Goal: Transaction & Acquisition: Purchase product/service

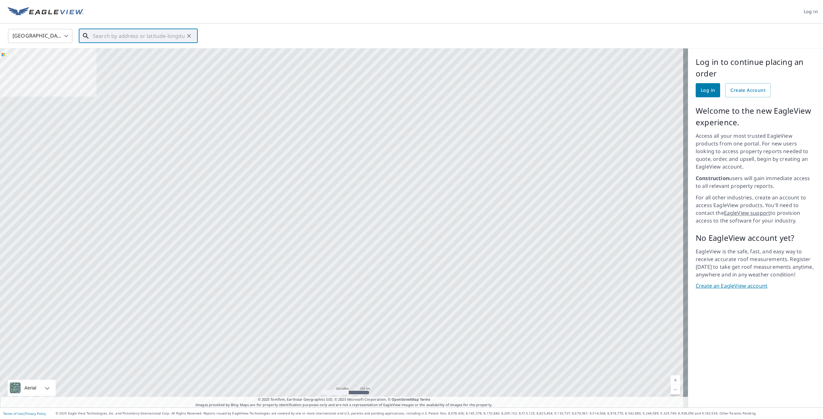
click at [148, 29] on input "text" at bounding box center [139, 36] width 92 height 18
paste input "600 Packer Ave, Philadelphia, PA 19148"
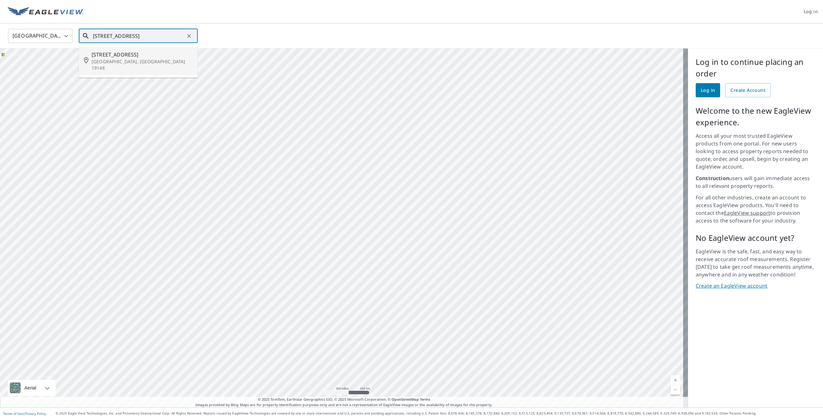
click at [134, 55] on span "[STREET_ADDRESS]" at bounding box center [142, 55] width 101 height 8
type input "600 Packer Ave Philadelphia, PA 19148"
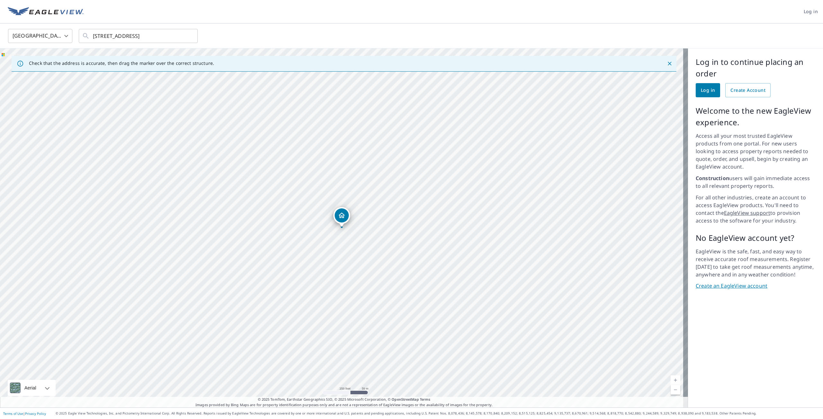
click at [700, 89] on span "Log in" at bounding box center [707, 90] width 14 height 8
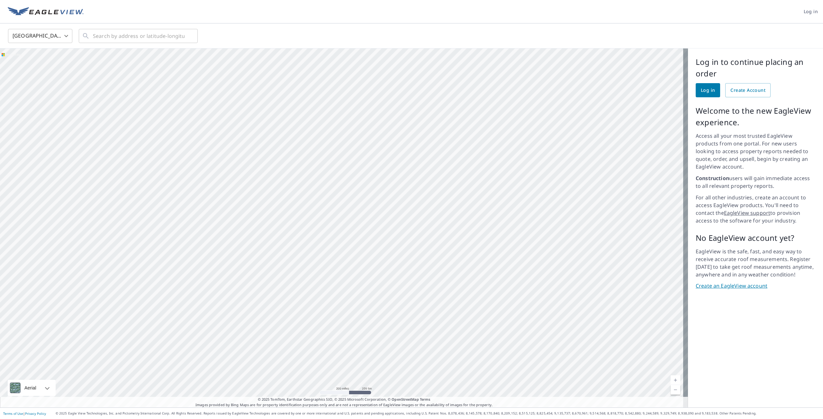
drag, startPoint x: 508, startPoint y: 179, endPoint x: 412, endPoint y: 228, distance: 107.8
click at [412, 228] on div at bounding box center [344, 228] width 688 height 359
click at [738, 282] on link "Create an EagleView account" at bounding box center [755, 285] width 120 height 7
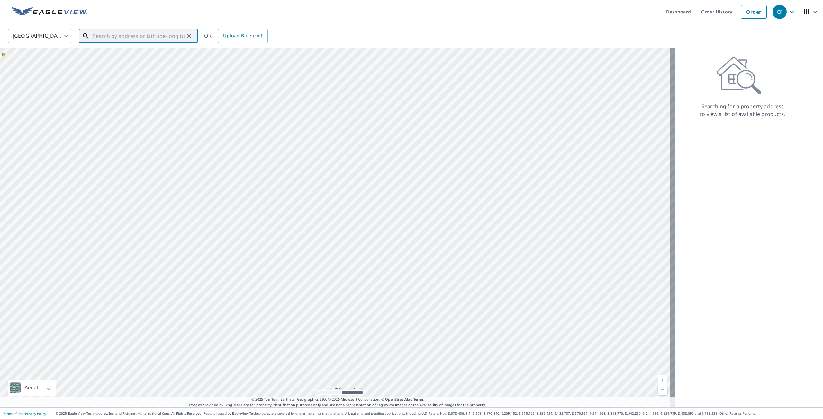
click at [143, 40] on input "text" at bounding box center [139, 36] width 92 height 18
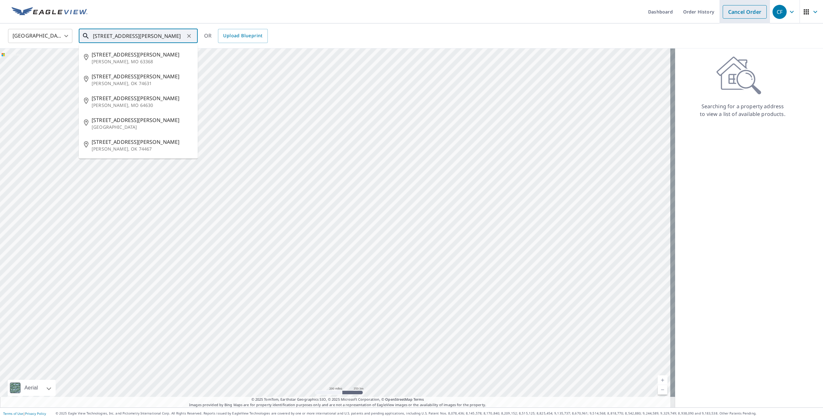
type input "1225 forst parkway"
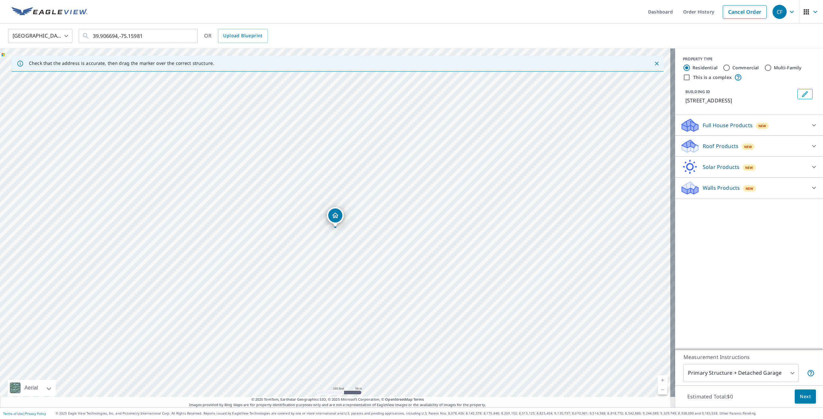
click at [722, 149] on p "Roof Products" at bounding box center [720, 146] width 36 height 8
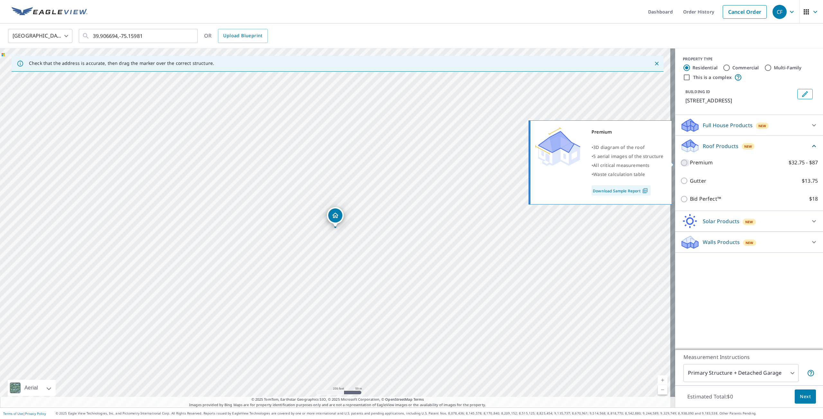
click at [681, 163] on input "Premium $32.75 - $87" at bounding box center [685, 163] width 10 height 8
checkbox input "true"
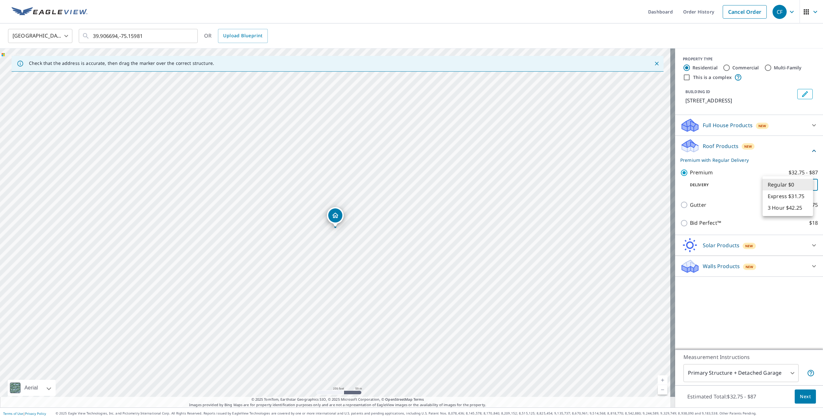
click at [769, 189] on body "CF CF Dashboard Order History Cancel Order CF United States US ​ 39.906694,-75.…" at bounding box center [411, 209] width 823 height 419
click at [677, 222] on div at bounding box center [411, 209] width 823 height 419
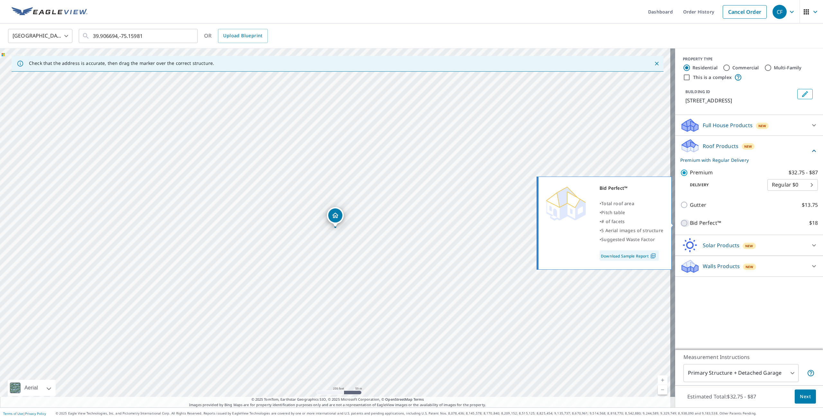
click at [680, 224] on input "Bid Perfect™ $18" at bounding box center [685, 223] width 10 height 8
checkbox input "true"
checkbox input "false"
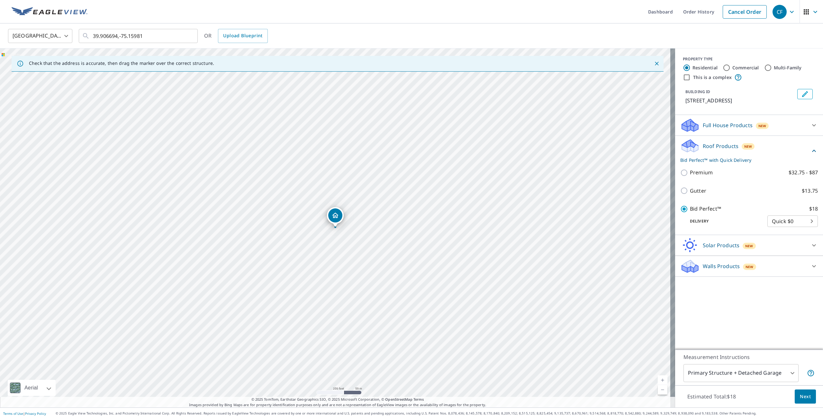
click at [795, 224] on body "CF CF Dashboard Order History Cancel Order CF United States US ​ 39.906694,-75.…" at bounding box center [411, 209] width 823 height 419
click at [796, 222] on li "Quick $0" at bounding box center [787, 222] width 50 height 12
click at [660, 16] on link "Dashboard" at bounding box center [660, 11] width 35 height 23
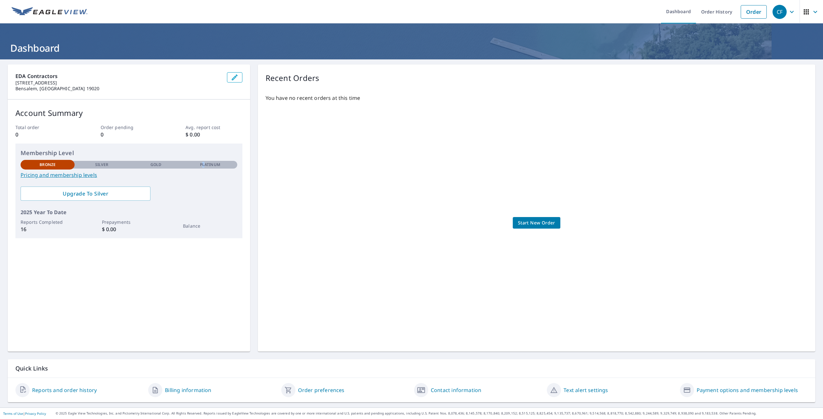
click at [202, 162] on div "Platinum" at bounding box center [210, 165] width 54 height 8
click at [103, 165] on p "Silver" at bounding box center [101, 165] width 13 height 6
click at [147, 167] on div "Gold" at bounding box center [156, 165] width 54 height 8
click at [773, 13] on div "CF" at bounding box center [779, 12] width 14 height 14
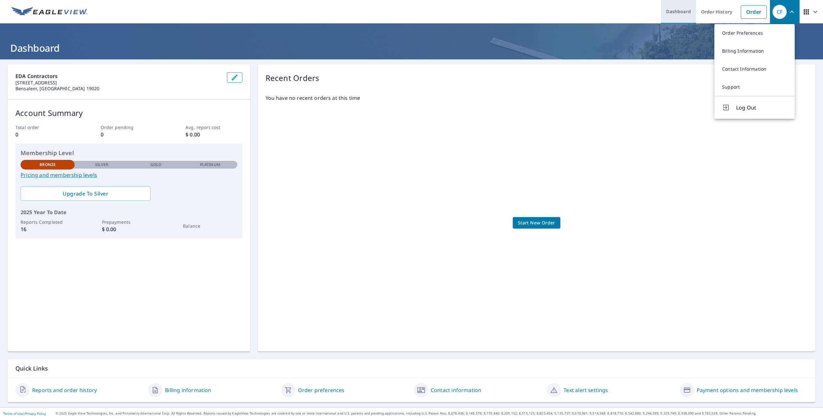
click at [688, 17] on link "Dashboard" at bounding box center [678, 11] width 35 height 23
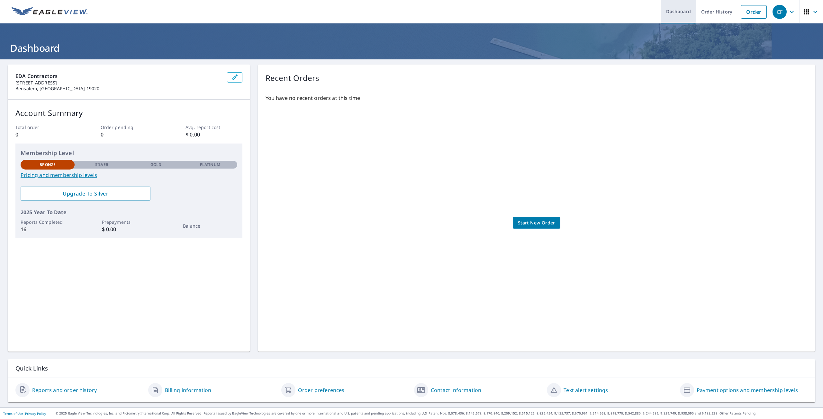
click at [672, 12] on link "Dashboard" at bounding box center [678, 11] width 35 height 23
click at [680, 10] on link "Dashboard" at bounding box center [678, 11] width 35 height 23
click at [808, 7] on span "button" at bounding box center [811, 11] width 18 height 15
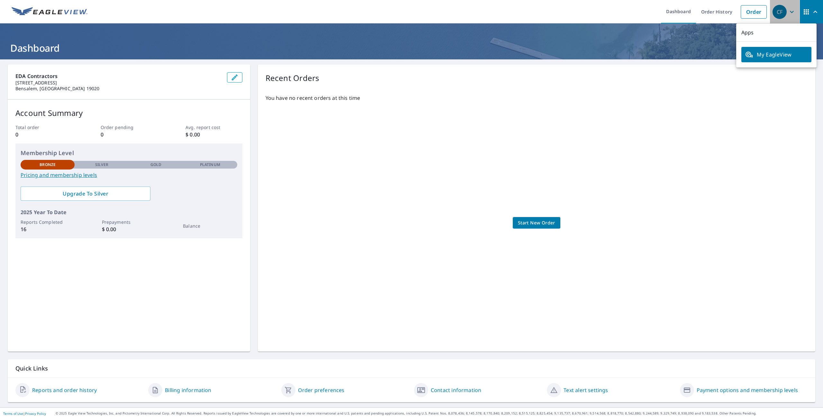
click at [789, 12] on icon "button" at bounding box center [791, 12] width 4 height 2
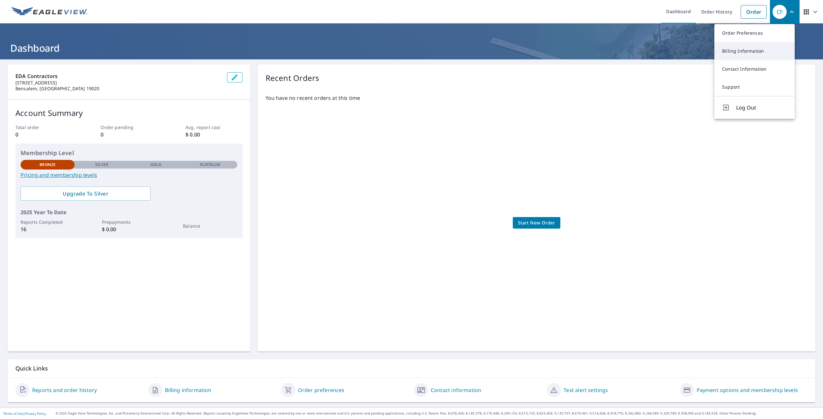
click at [724, 54] on link "Billing Information" at bounding box center [754, 51] width 80 height 18
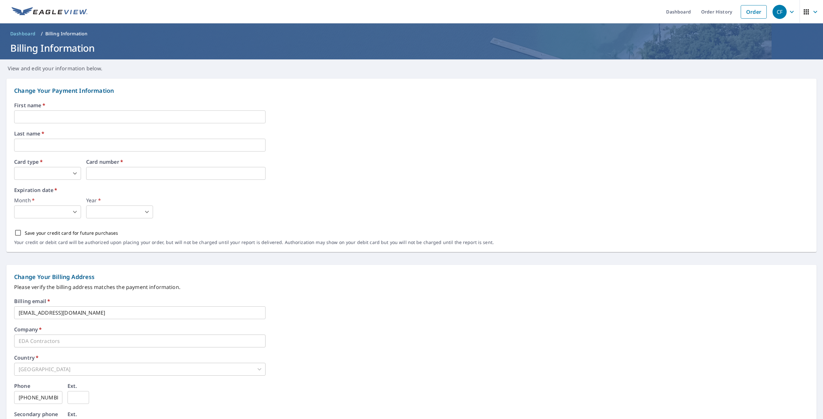
click at [57, 111] on input "text" at bounding box center [139, 117] width 251 height 13
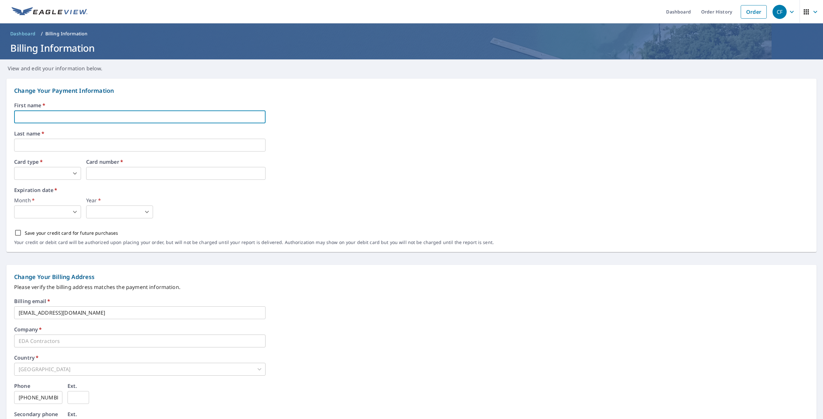
type input "[PERSON_NAME]"
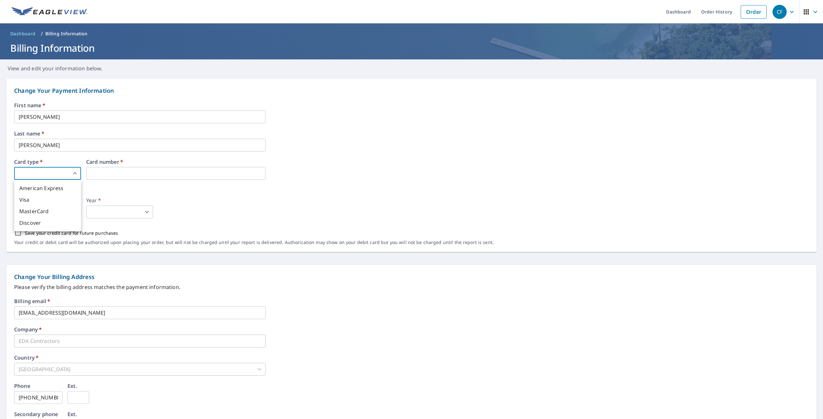
click at [30, 174] on body "CF CF Dashboard Order History Order CF Dashboard / Billing Information Billing …" at bounding box center [411, 209] width 823 height 419
click at [45, 189] on li "American Express" at bounding box center [47, 189] width 67 height 12
type input "1"
click at [117, 169] on iframe at bounding box center [175, 173] width 179 height 13
click at [55, 217] on body "CF CF Dashboard Order History Order CF Dashboard / Billing Information Billing …" at bounding box center [411, 209] width 823 height 419
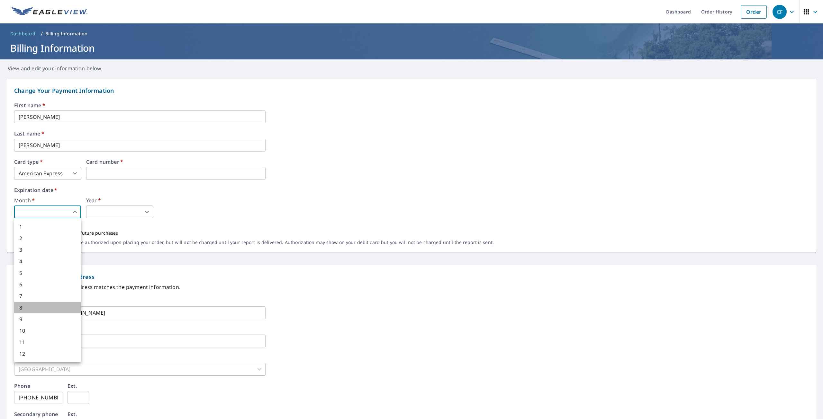
click at [34, 310] on li "8" at bounding box center [47, 308] width 67 height 12
type input "8"
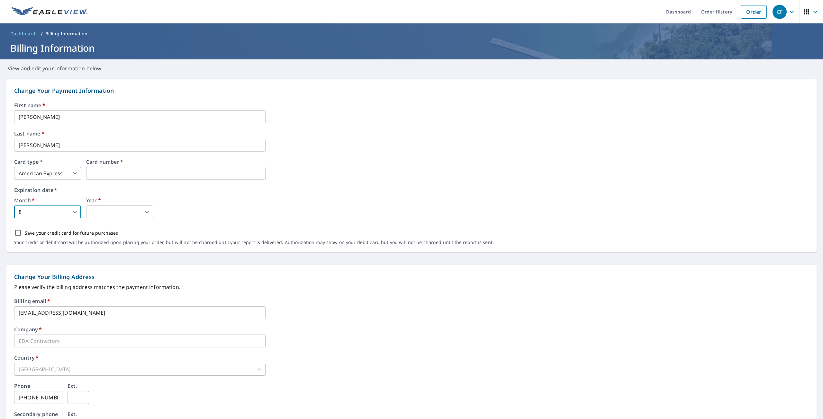
click at [111, 214] on body "CF CF Dashboard Order History Order CF Dashboard / Billing Information Billing …" at bounding box center [411, 209] width 823 height 419
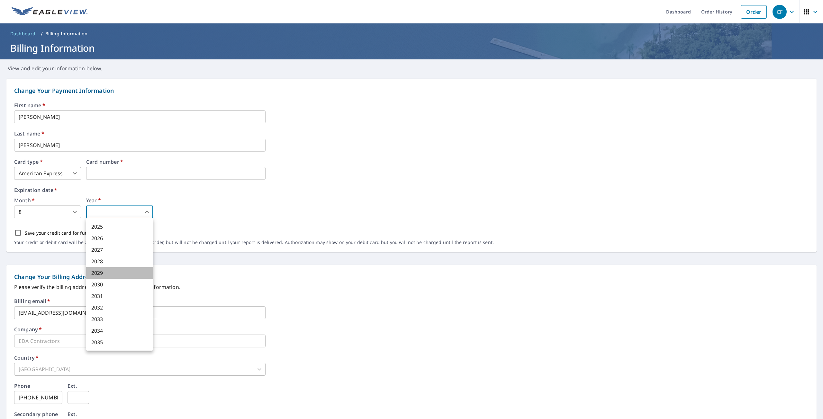
click at [105, 272] on li "2029" at bounding box center [119, 273] width 67 height 12
type input "2029"
click at [20, 233] on input "Save your credit card for future purchases" at bounding box center [17, 232] width 13 height 13
checkbox input "true"
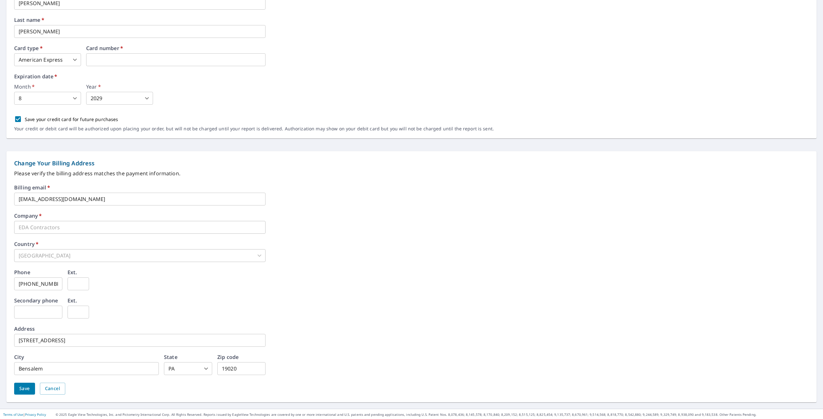
scroll to position [114, 0]
click at [32, 386] on button "Save" at bounding box center [24, 388] width 21 height 12
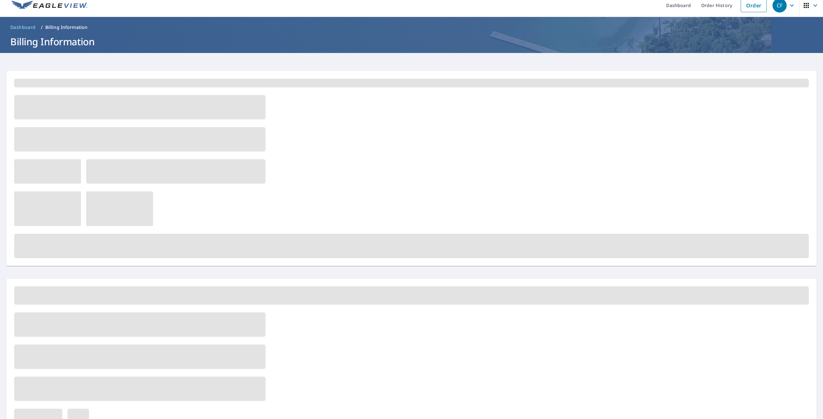
scroll to position [0, 0]
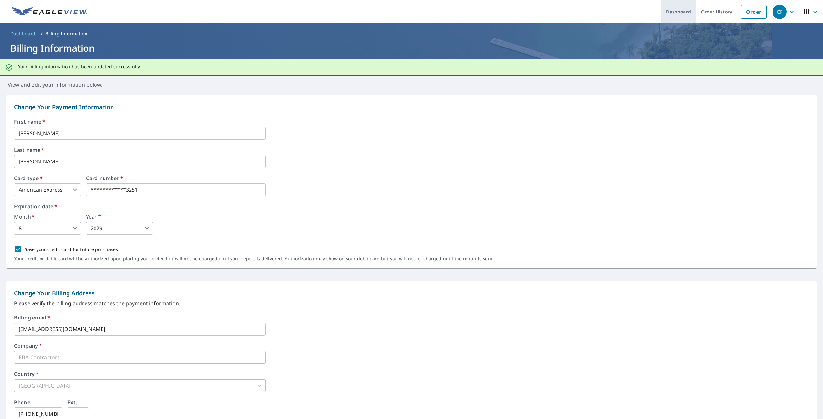
click at [667, 15] on link "Dashboard" at bounding box center [678, 11] width 35 height 23
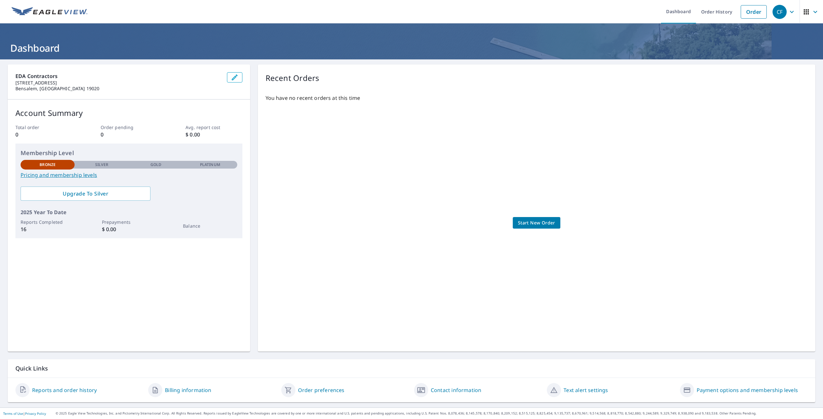
click at [472, 392] on link "Contact information" at bounding box center [456, 391] width 50 height 8
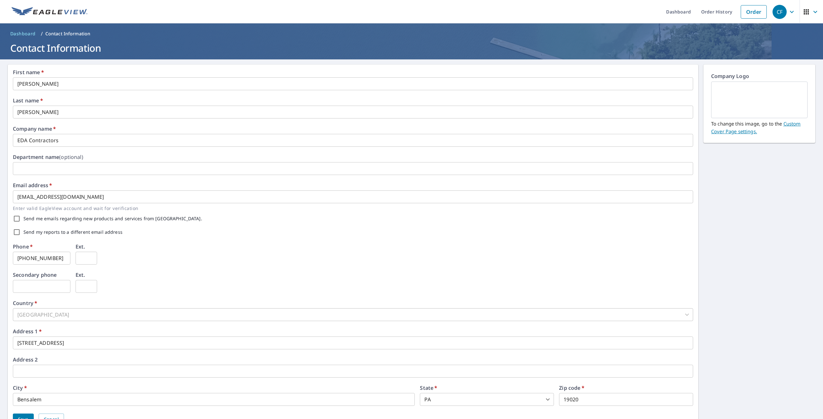
scroll to position [28, 0]
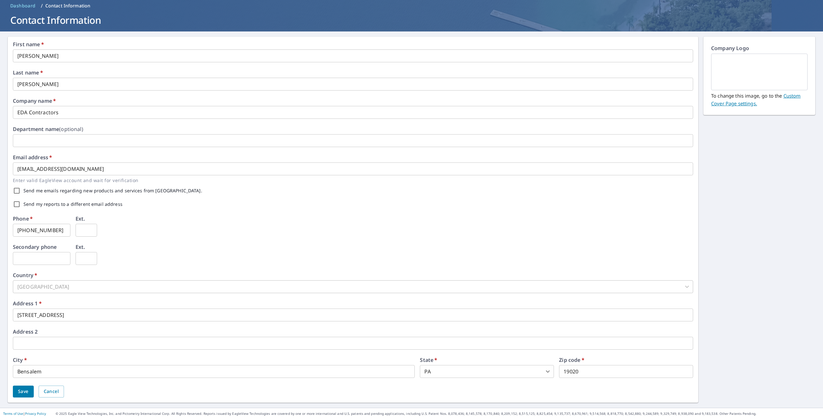
click at [21, 394] on span "Save" at bounding box center [23, 392] width 11 height 8
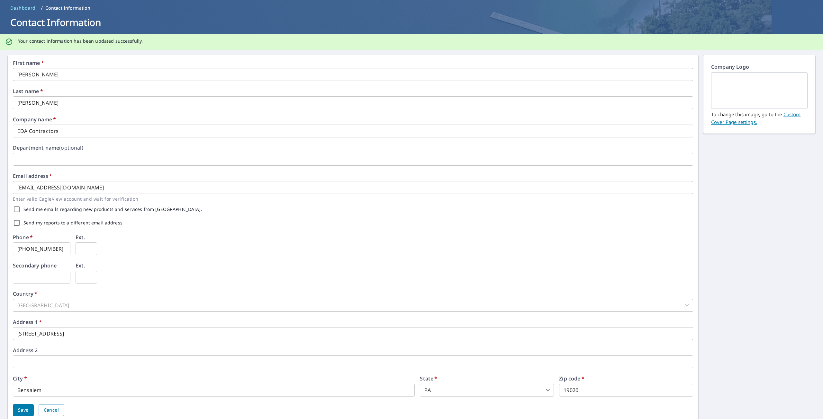
scroll to position [44, 0]
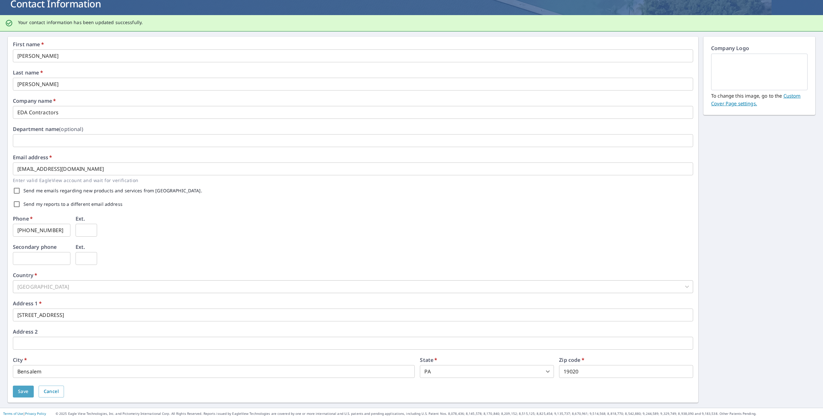
click at [25, 390] on span "Save" at bounding box center [23, 392] width 11 height 8
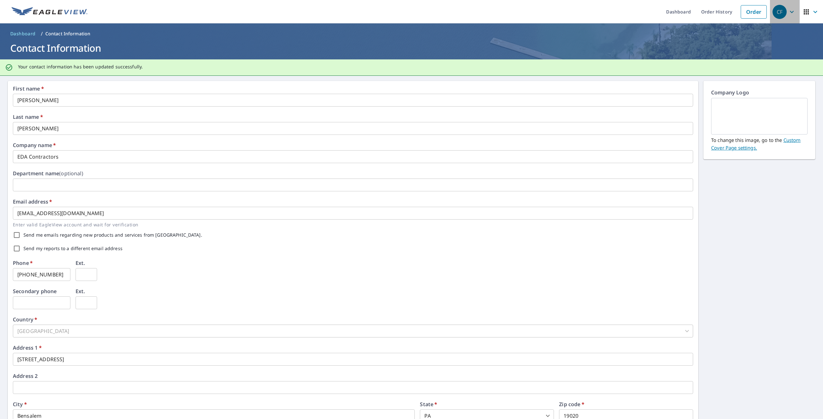
click at [788, 13] on icon "button" at bounding box center [792, 12] width 8 height 8
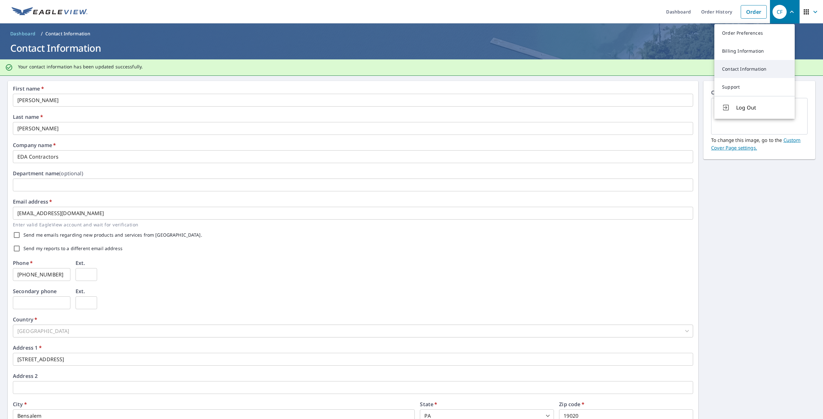
click at [756, 70] on link "Contact Information" at bounding box center [754, 69] width 80 height 18
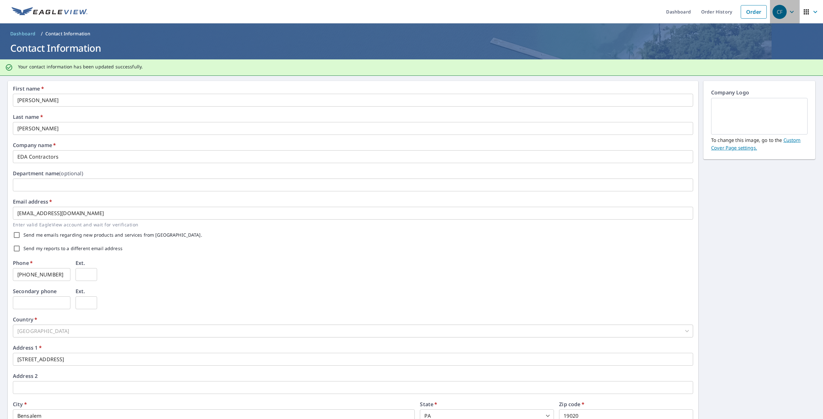
click at [772, 13] on div "CF" at bounding box center [779, 12] width 14 height 14
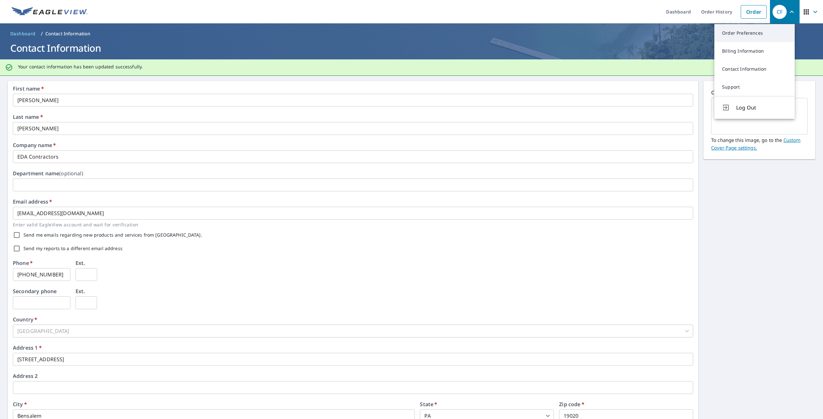
click at [755, 35] on link "Order Preferences" at bounding box center [754, 33] width 80 height 18
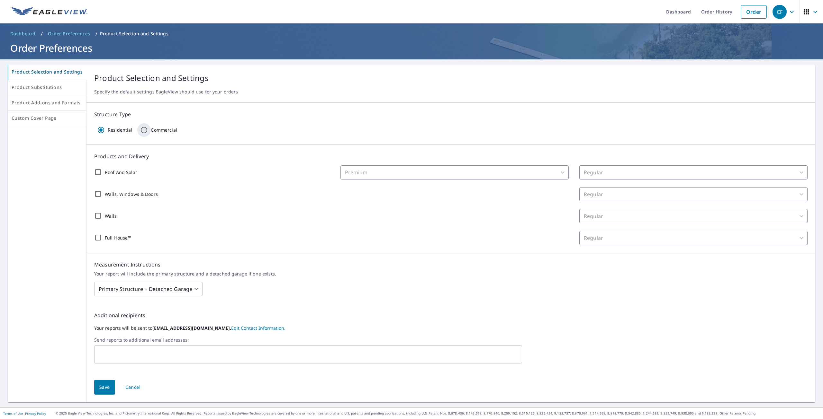
click at [137, 126] on input "Commercial" at bounding box center [143, 129] width 13 height 13
radio input "true"
radio input "false"
checkbox input "false"
type input "32"
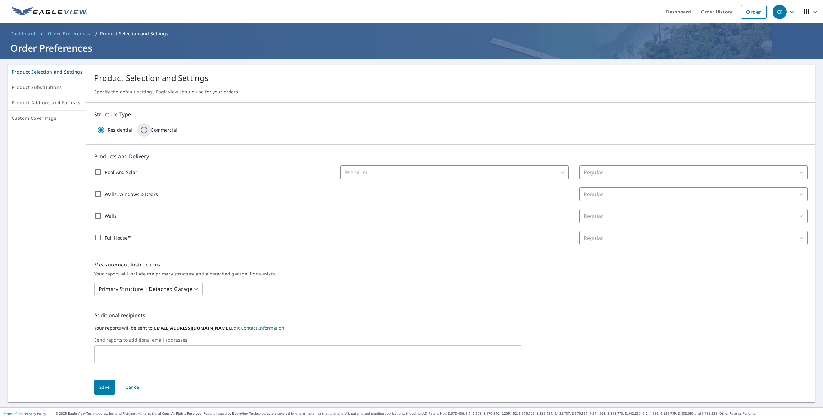
checkbox input "false"
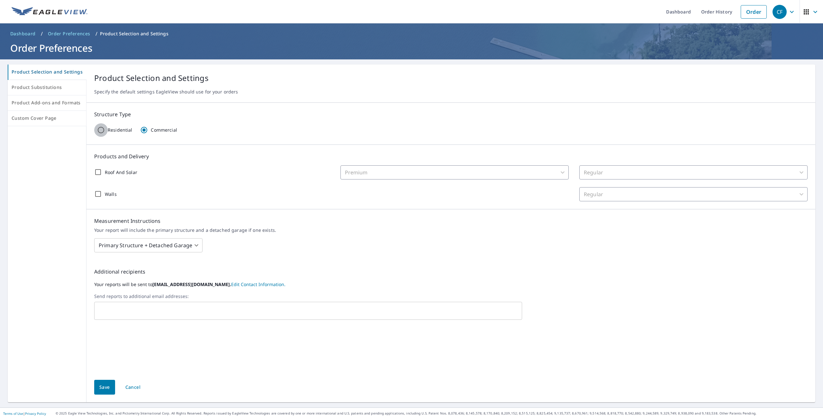
click at [99, 127] on input "Residential" at bounding box center [100, 129] width 13 height 13
radio input "true"
radio input "false"
checkbox input "false"
type input "31"
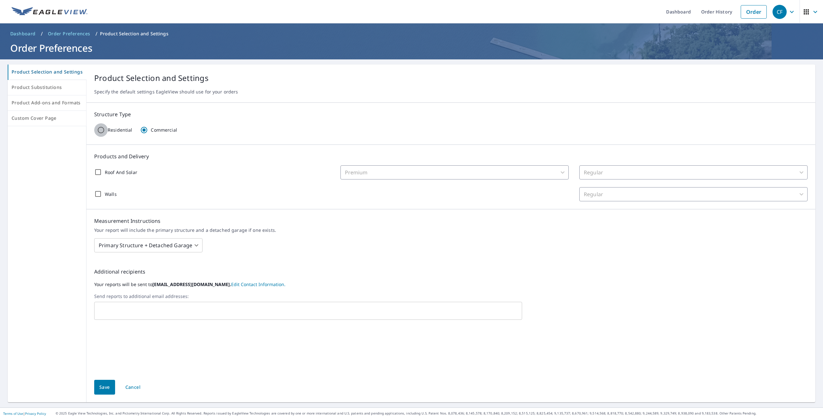
checkbox input "false"
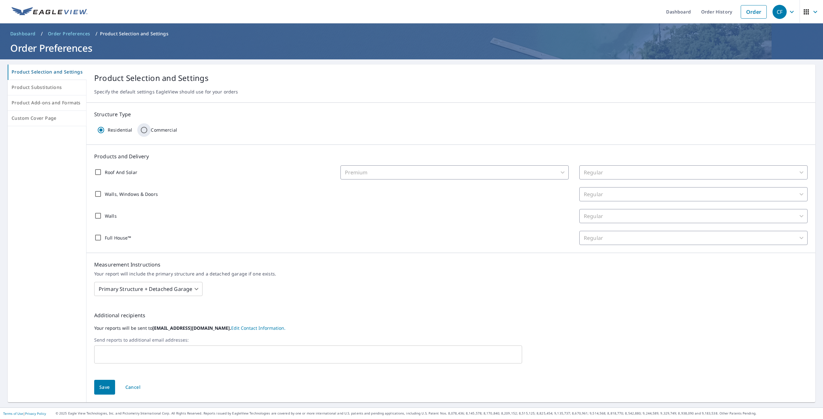
click at [144, 130] on input "Commercial" at bounding box center [143, 129] width 13 height 13
radio input "true"
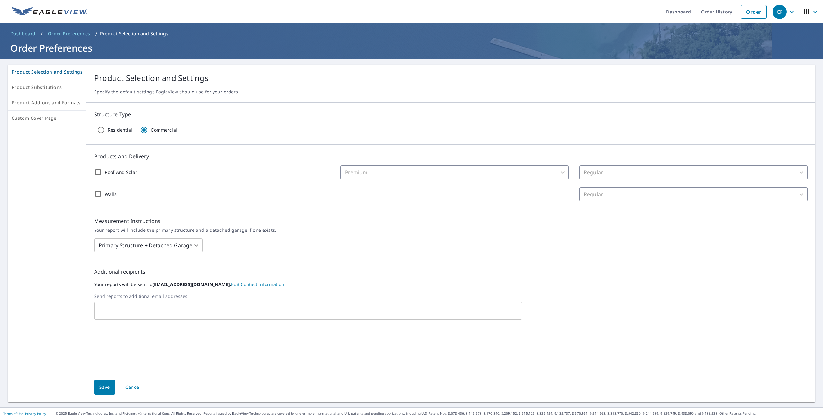
radio input "false"
checkbox input "false"
type input "32"
checkbox input "false"
click at [98, 383] on button "Save" at bounding box center [104, 387] width 21 height 15
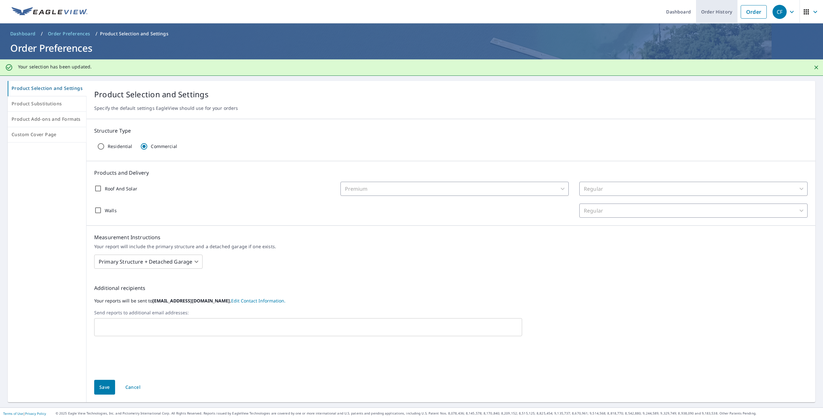
click at [700, 15] on link "Order History" at bounding box center [716, 11] width 41 height 23
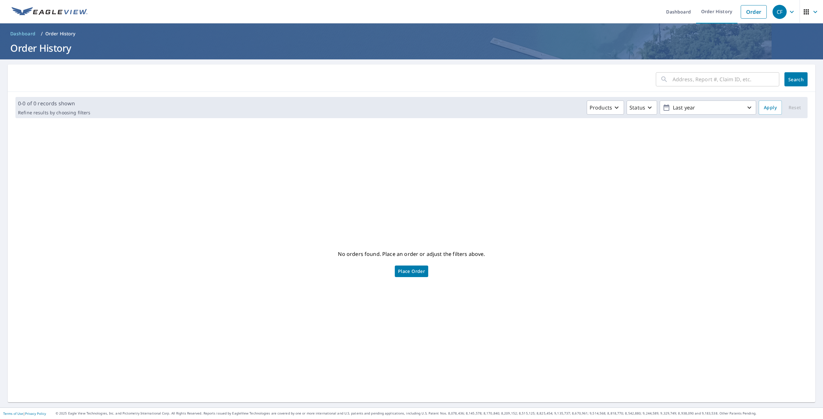
click at [802, 9] on icon "button" at bounding box center [806, 12] width 8 height 8
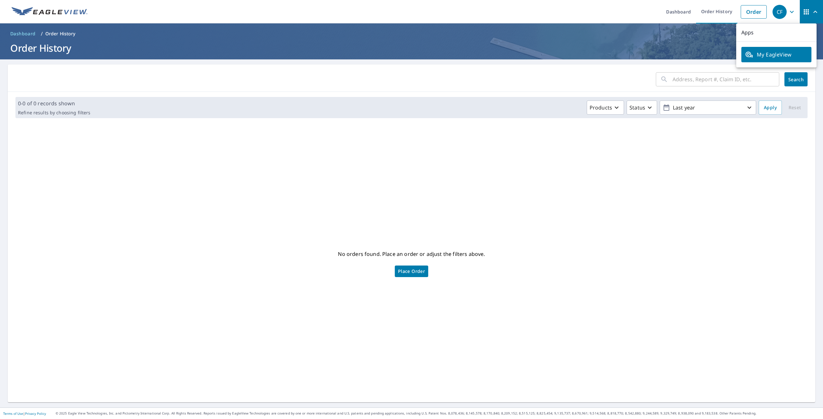
click at [784, 53] on span "My EagleView" at bounding box center [776, 55] width 62 height 8
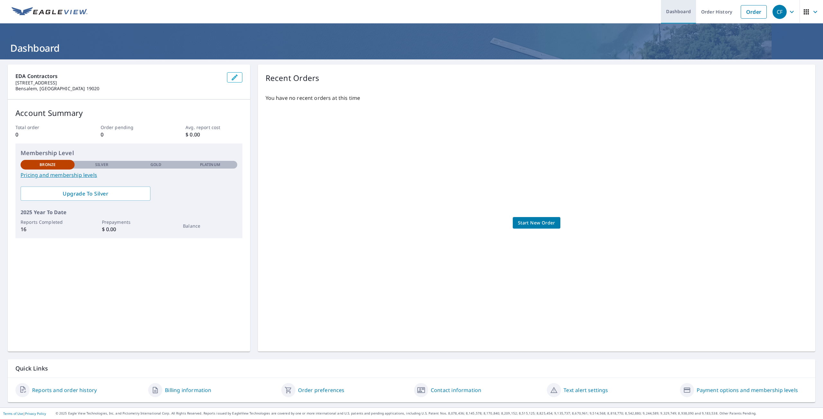
click at [673, 9] on link "Dashboard" at bounding box center [678, 11] width 35 height 23
click at [746, 11] on link "Order" at bounding box center [753, 11] width 26 height 13
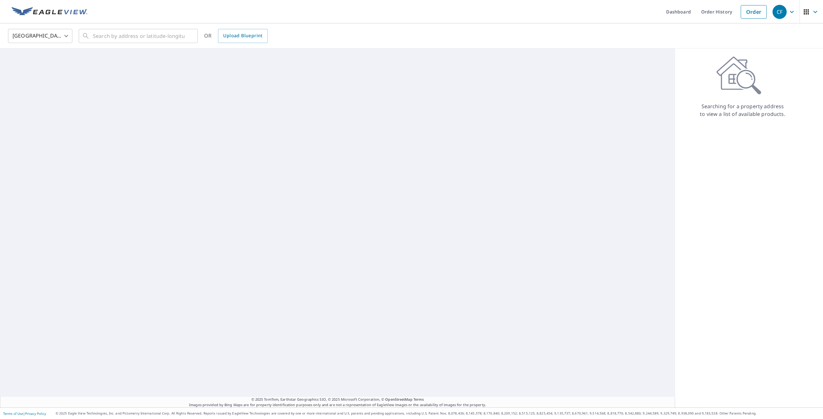
click at [774, 9] on div "CF" at bounding box center [779, 12] width 14 height 14
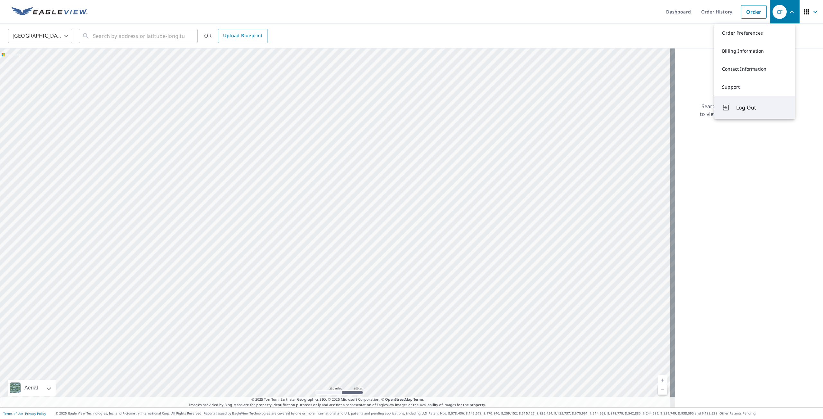
click at [754, 111] on span "Log Out" at bounding box center [761, 108] width 51 height 8
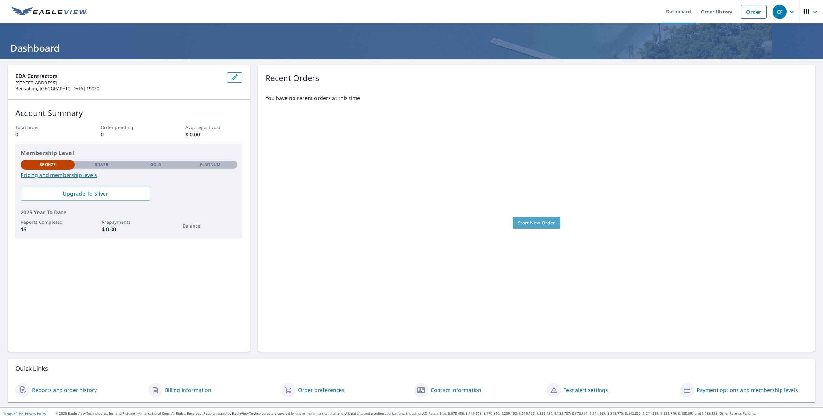
click at [531, 228] on link "Start New Order" at bounding box center [537, 223] width 48 height 12
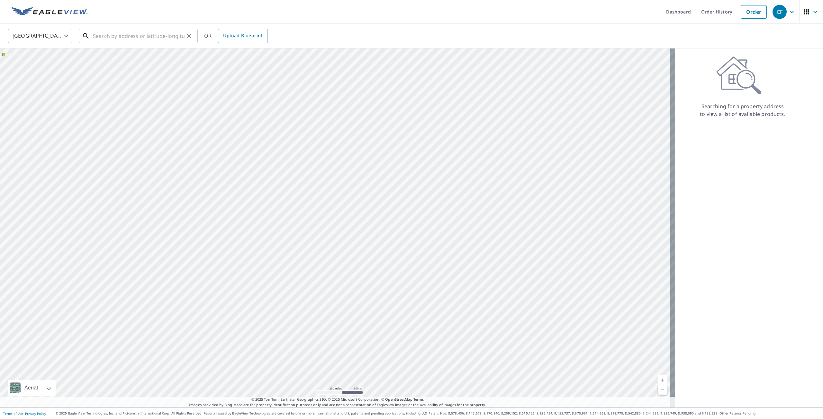
click at [127, 40] on input "text" at bounding box center [139, 36] width 92 height 18
paste input "I’d like to assign a specific [PERSON_NAME] to this proj"
type input "I’d like to assign a specific [PERSON_NAME] to this proj"
click at [188, 35] on icon "Clear" at bounding box center [189, 36] width 4 height 4
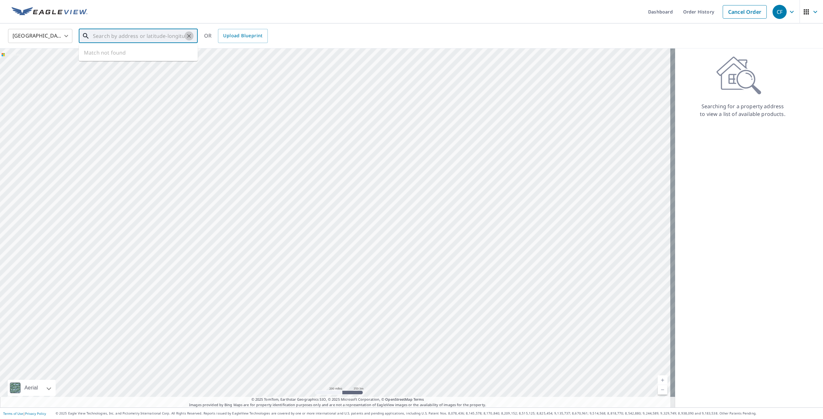
scroll to position [0, 0]
click at [157, 36] on input "text" at bounding box center [139, 36] width 92 height 18
paste input "[STREET_ADDRESS]"
click at [143, 59] on p "[GEOGRAPHIC_DATA], [GEOGRAPHIC_DATA] 19148" at bounding box center [142, 64] width 101 height 13
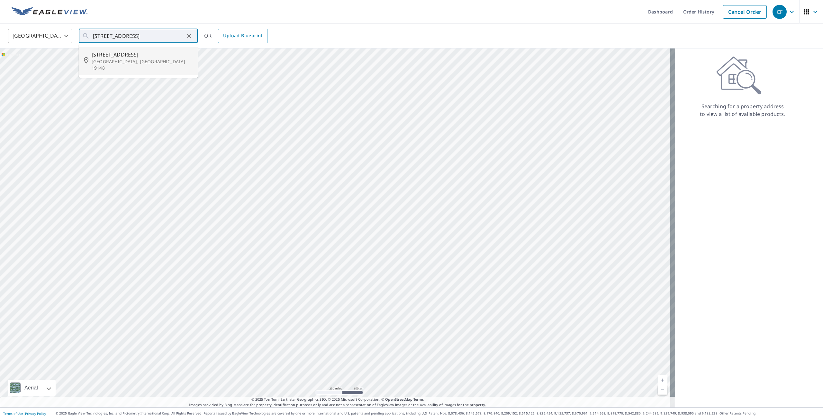
type input "[STREET_ADDRESS]"
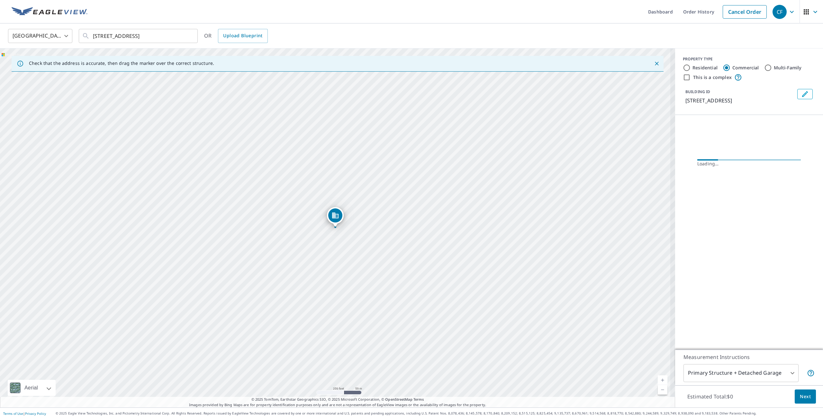
scroll to position [0, 0]
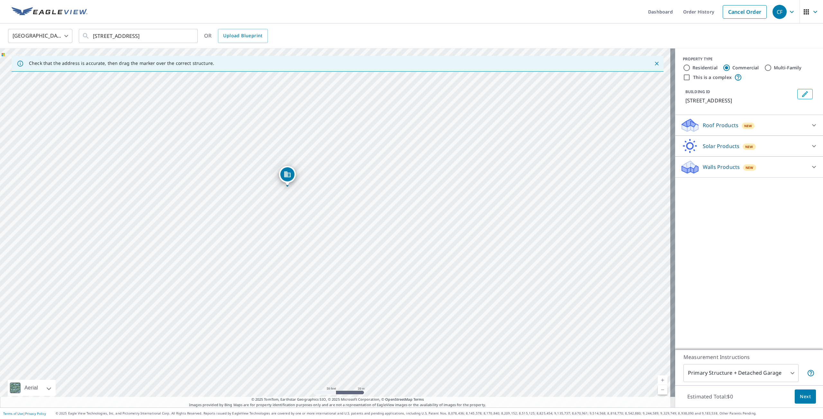
click at [492, 137] on div "[STREET_ADDRESS]" at bounding box center [337, 228] width 675 height 359
click at [715, 125] on p "Roof Products" at bounding box center [720, 125] width 36 height 8
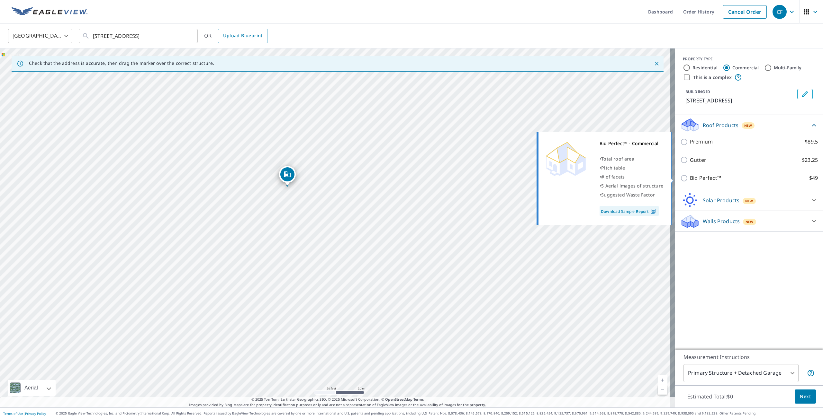
click at [680, 177] on input "Bid Perfect™ $49" at bounding box center [685, 178] width 10 height 8
checkbox input "true"
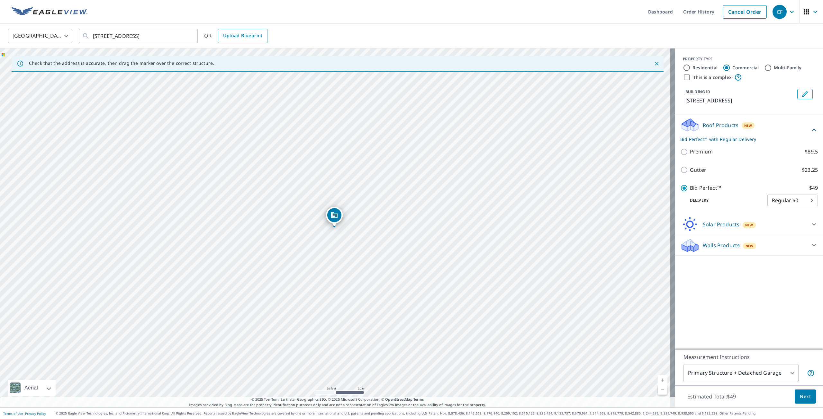
click at [752, 376] on body "CF CF Dashboard Order History Cancel Order CF United States US ​ [STREET_ADDRES…" at bounding box center [411, 209] width 823 height 419
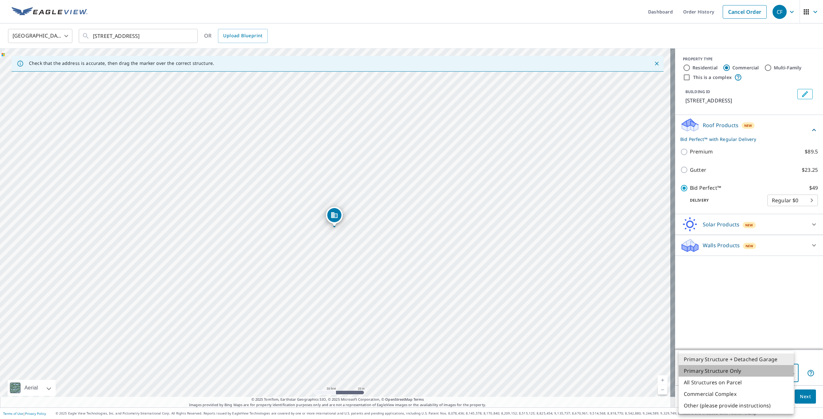
click at [740, 370] on li "Primary Structure Only" at bounding box center [735, 371] width 115 height 12
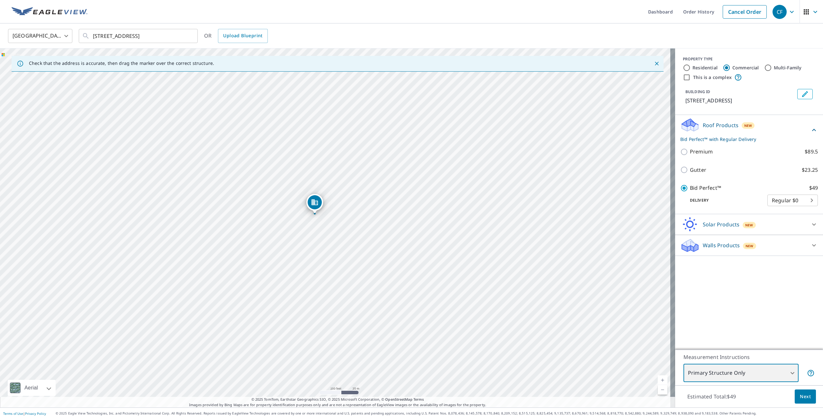
drag, startPoint x: 594, startPoint y: 337, endPoint x: 496, endPoint y: 296, distance: 106.5
click at [496, 296] on div "[STREET_ADDRESS]" at bounding box center [337, 228] width 675 height 359
click at [745, 374] on body "CF CF Dashboard Order History Cancel Order CF United States US ​ [STREET_ADDRES…" at bounding box center [411, 209] width 823 height 419
click at [727, 382] on li "All Structures on Parcel" at bounding box center [735, 383] width 115 height 12
drag, startPoint x: 695, startPoint y: 359, endPoint x: 685, endPoint y: 328, distance: 32.3
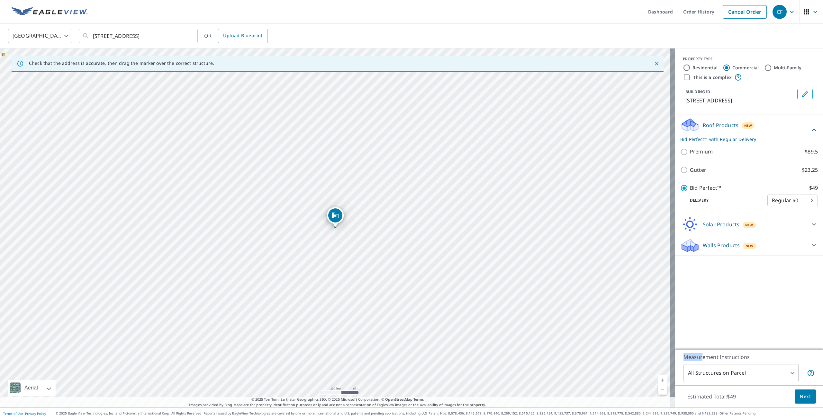
click at [685, 328] on div "PROPERTY TYPE Residential Commercial Multi-Family This is a complex BUILDING ID…" at bounding box center [749, 228] width 148 height 359
drag, startPoint x: 567, startPoint y: 273, endPoint x: 531, endPoint y: 352, distance: 87.4
click at [531, 352] on div "[STREET_ADDRESS]" at bounding box center [337, 228] width 675 height 359
drag, startPoint x: 467, startPoint y: 371, endPoint x: 432, endPoint y: 273, distance: 104.2
click at [432, 273] on div "[STREET_ADDRESS]" at bounding box center [337, 228] width 675 height 359
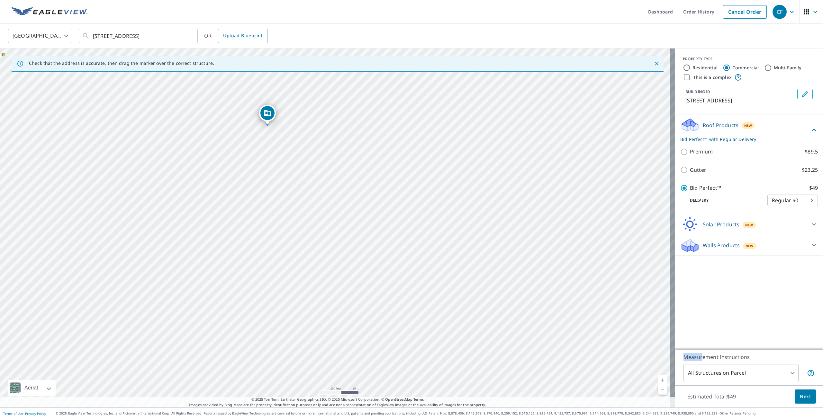
click at [267, 113] on icon "Dropped pin, building 1, Commercial property, 600 Packer Ave Philadelphia, PA 1…" at bounding box center [267, 113] width 6 height 6
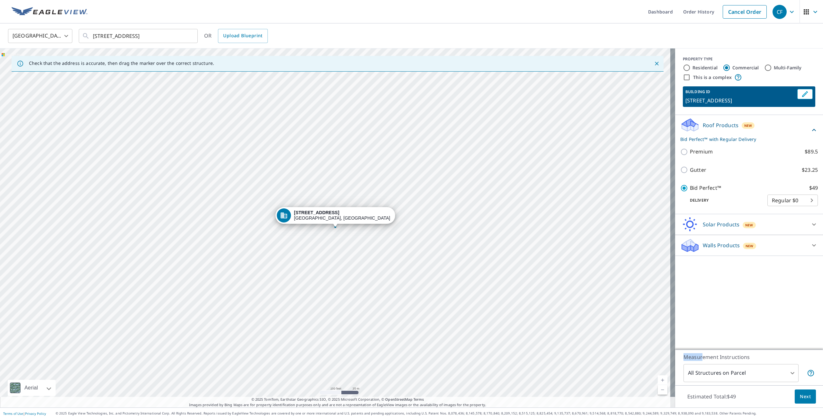
click at [703, 373] on body "CF CF Dashboard Order History Cancel Order CF United States US ​ [STREET_ADDRES…" at bounding box center [411, 209] width 823 height 419
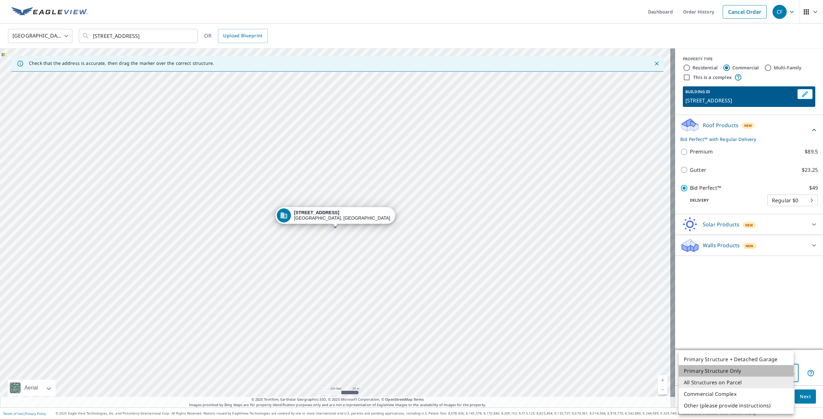
click at [711, 372] on li "Primary Structure Only" at bounding box center [735, 371] width 115 height 12
type input "2"
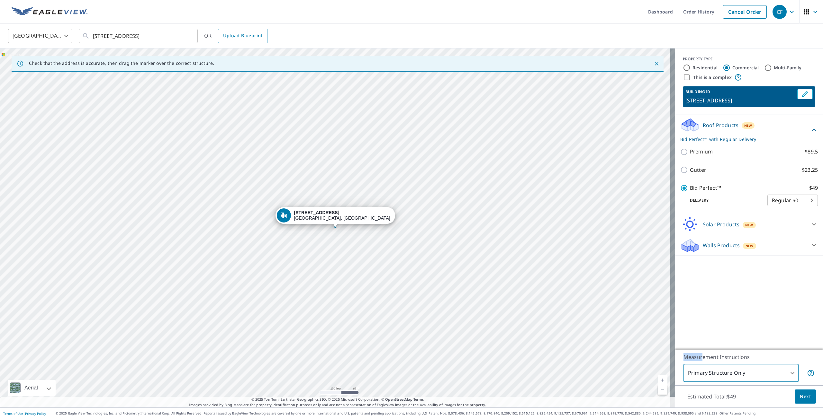
click at [722, 376] on body "CF CF Dashboard Order History Cancel Order CF United States US ​ [STREET_ADDRES…" at bounding box center [411, 209] width 823 height 419
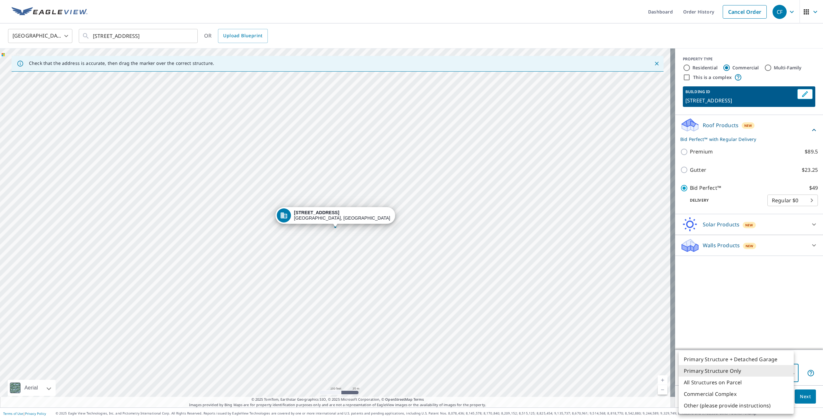
click at [731, 372] on li "Primary Structure Only" at bounding box center [735, 371] width 115 height 12
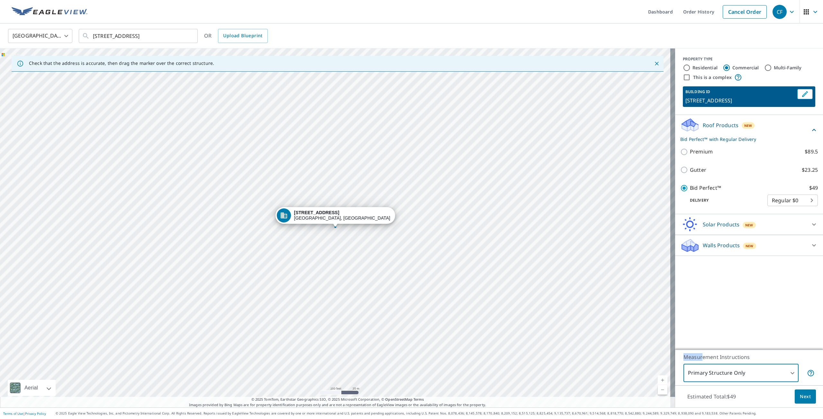
click at [731, 377] on body "CF CF Dashboard Order History Cancel Order CF United States US ​ [STREET_ADDRES…" at bounding box center [411, 209] width 823 height 419
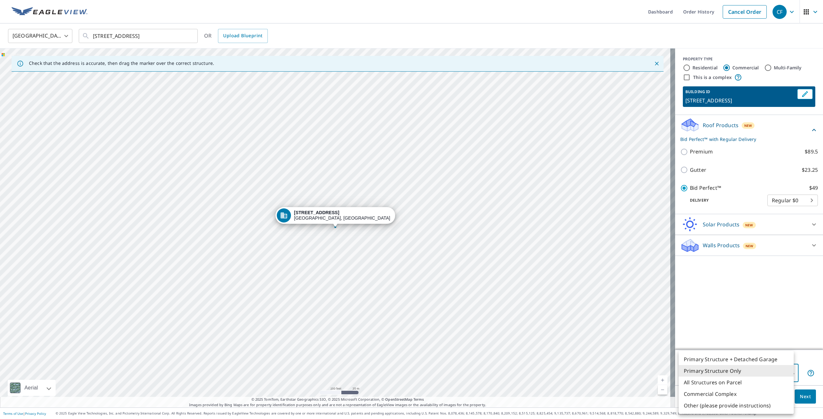
click at [730, 374] on li "Primary Structure Only" at bounding box center [735, 371] width 115 height 12
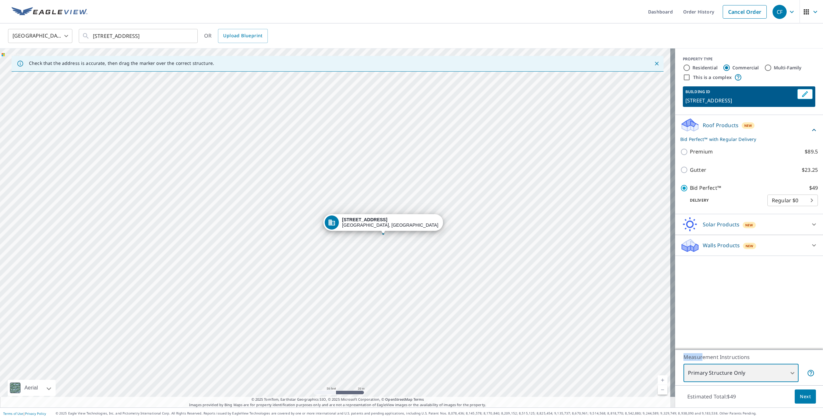
drag, startPoint x: 399, startPoint y: 321, endPoint x: 438, endPoint y: 357, distance: 52.7
click at [438, 357] on div "[STREET_ADDRESS]" at bounding box center [337, 228] width 675 height 359
click at [799, 396] on span "Next" at bounding box center [804, 397] width 11 height 8
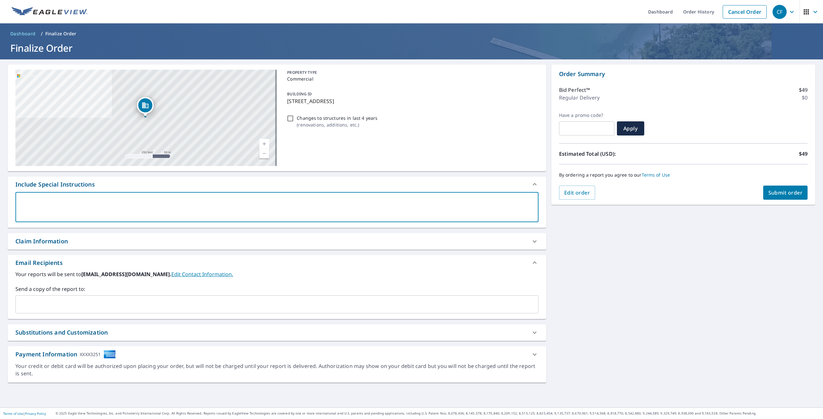
click at [81, 209] on textarea at bounding box center [277, 207] width 514 height 18
type textarea "L"
type textarea "x"
type textarea "Lo"
type textarea "x"
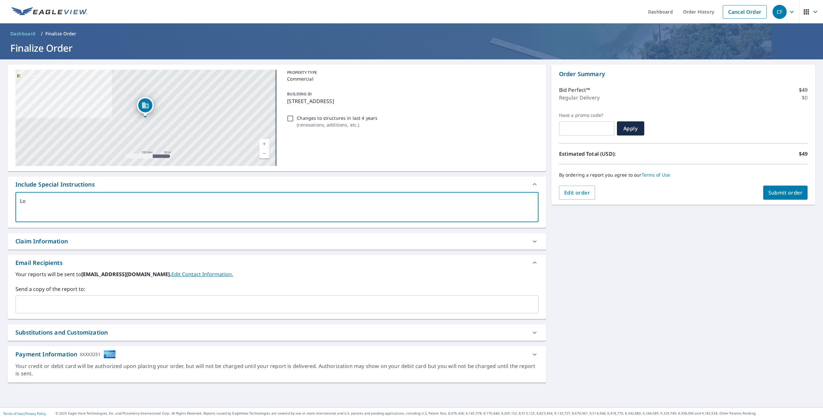
type textarea "Loo"
type textarea "x"
type textarea "Look"
type textarea "x"
type textarea "Looki"
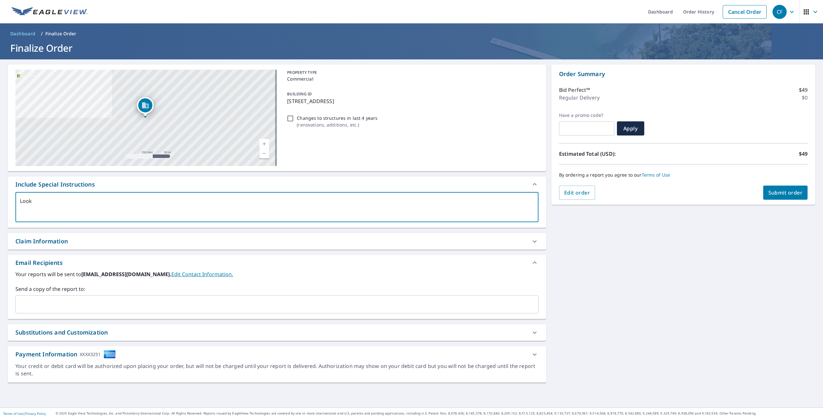
type textarea "x"
type textarea "Lookin"
type textarea "x"
type textarea "Looking"
type textarea "x"
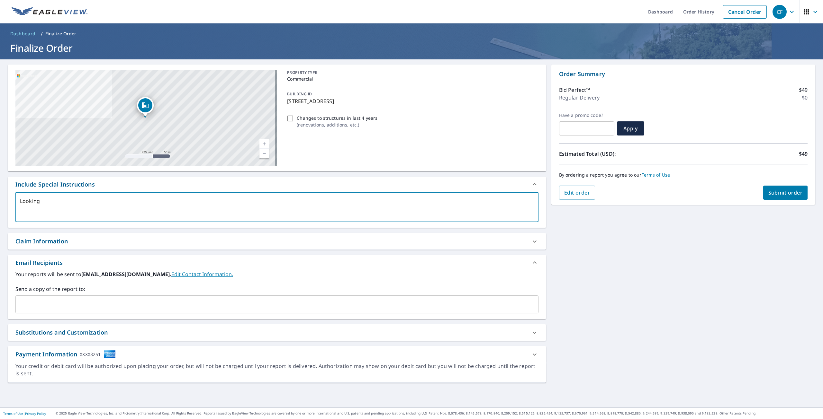
type textarea "Looking"
type textarea "x"
type textarea "Looking f"
type textarea "x"
type textarea "Looking fo"
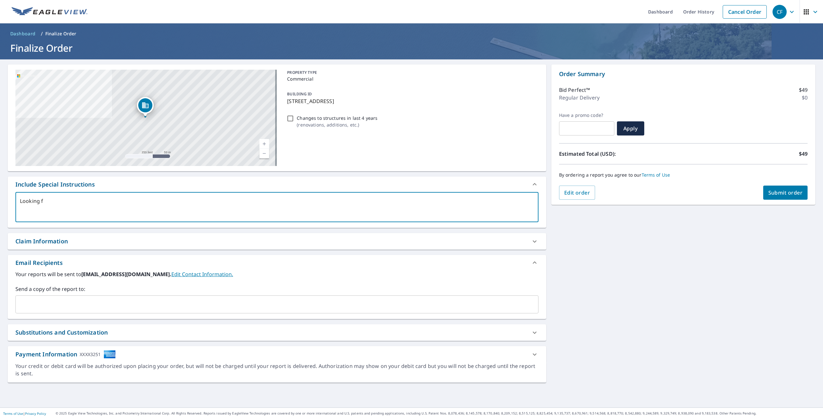
type textarea "x"
type textarea "Looking for"
type textarea "x"
type textarea "Looking for"
type textarea "x"
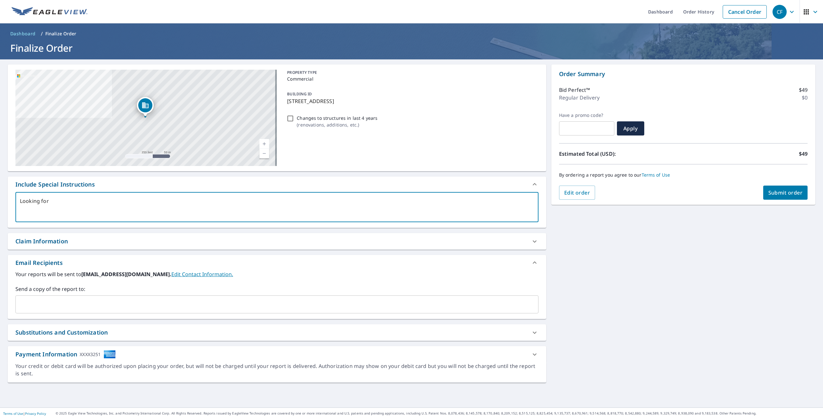
type textarea "Looking for s"
type textarea "x"
type textarea "Looking for sq"
type textarea "x"
type textarea "Looking for squ"
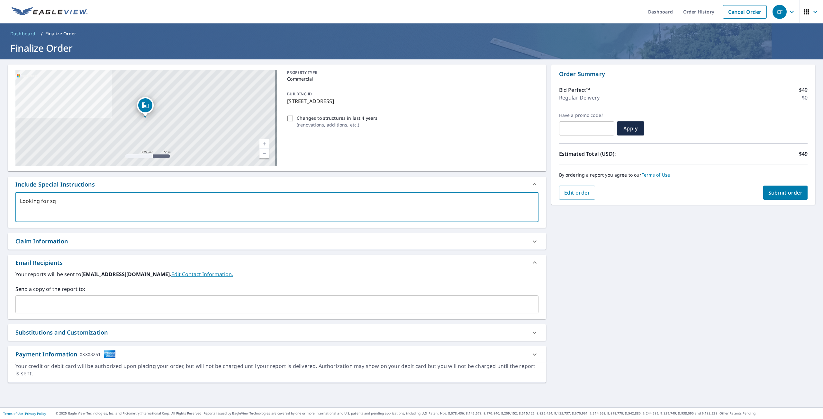
type textarea "x"
type textarea "Looking for squa"
type textarea "x"
type textarea "Looking for squar"
type textarea "x"
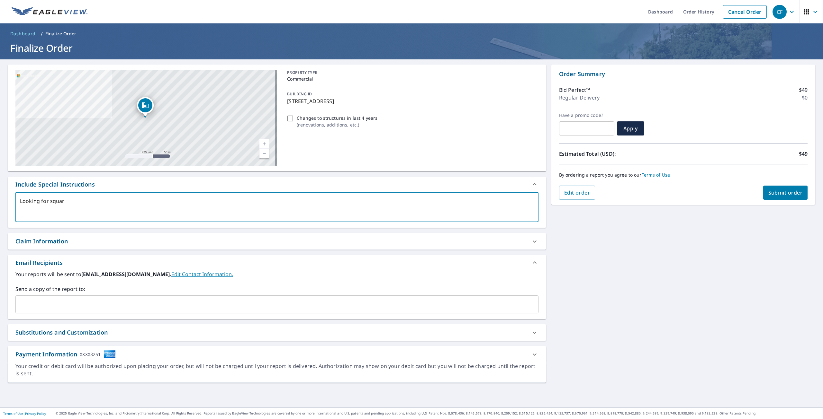
type textarea "Looking for square"
type textarea "x"
type textarea "Looking for square"
type textarea "x"
type textarea "Looking for square f"
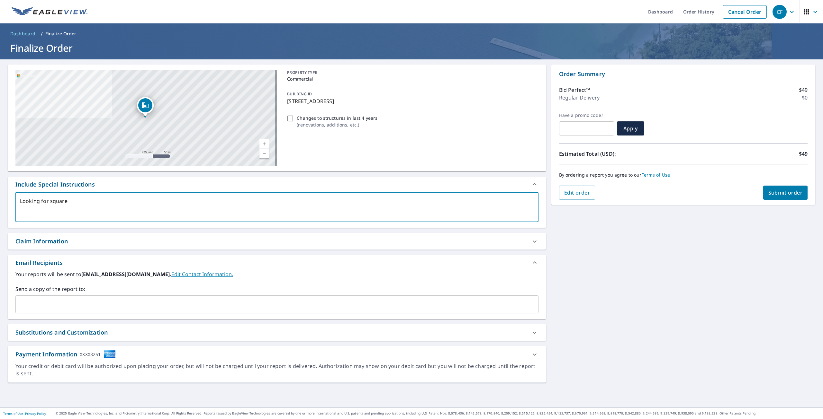
type textarea "x"
type textarea "Looking for square fo"
type textarea "x"
type textarea "Looking for square foo"
type textarea "x"
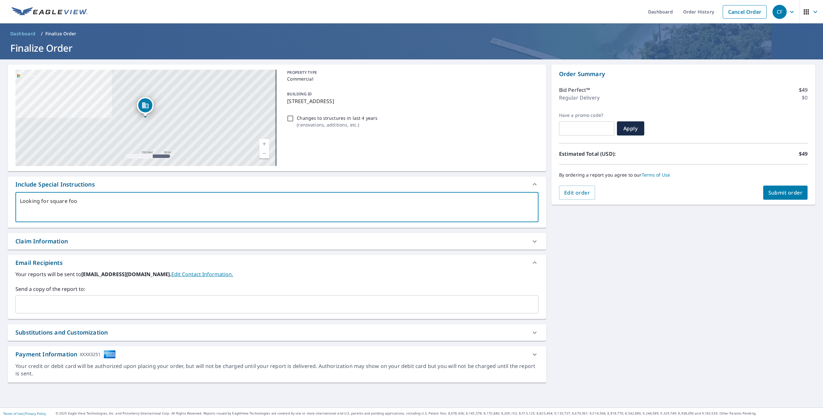
type textarea "Looking for square foot"
type textarea "x"
type textarea "Looking for square foota"
type textarea "x"
type textarea "Looking for square footag"
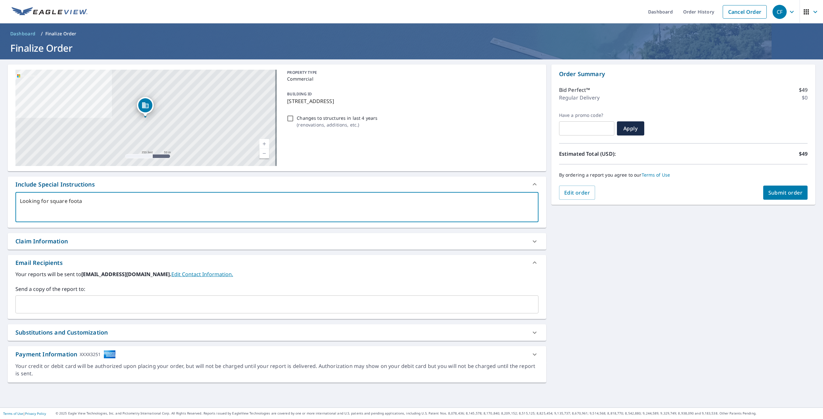
type textarea "x"
type textarea "Looking for square footage"
type textarea "x"
type textarea "Looking for square footage"
type textarea "x"
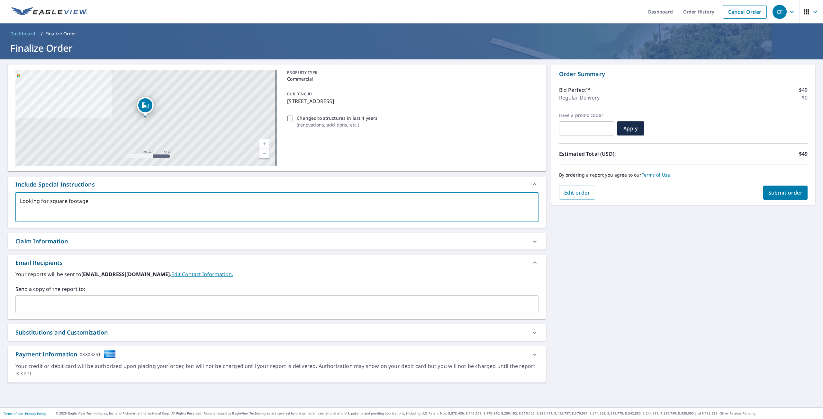
type textarea "Looking for square footage o"
type textarea "x"
type textarea "Looking for square footage of"
type textarea "x"
type textarea "Looking for square footage of"
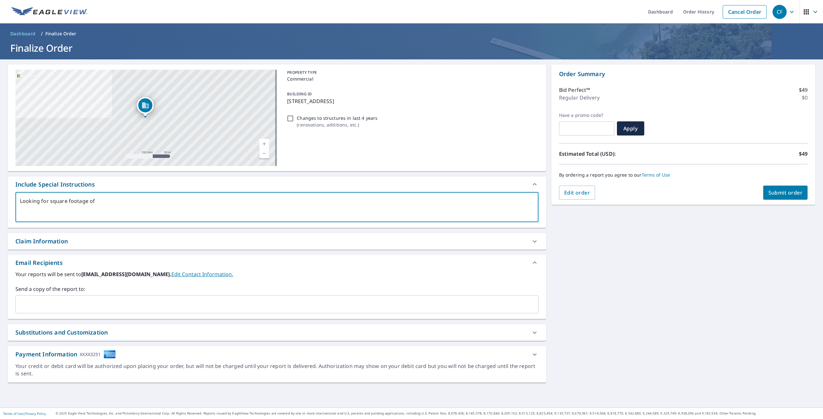
type textarea "x"
type textarea "Looking for square footage of e"
type textarea "x"
type textarea "Looking for square footage of ea"
type textarea "x"
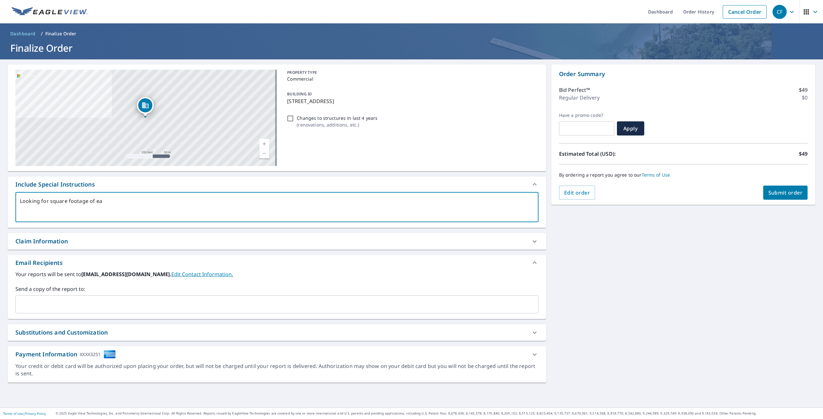
type textarea "Looking for square footage of eac"
type textarea "x"
type textarea "Looking for square footage of each"
type textarea "x"
type textarea "Looking for square footage of each"
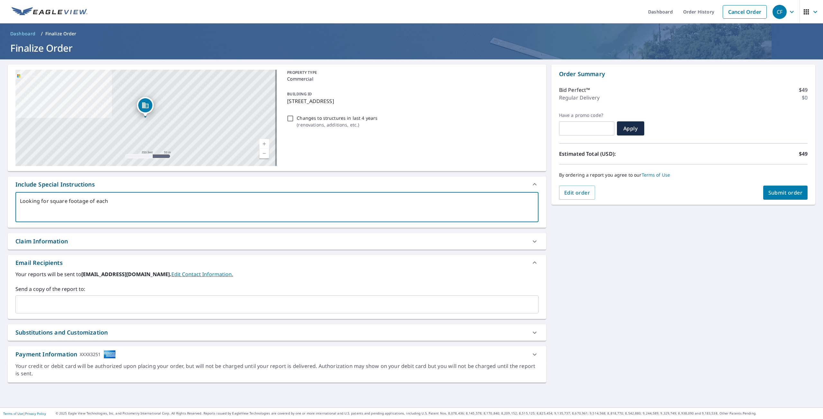
type textarea "x"
type textarea "Looking for square footage of each r"
type textarea "x"
type textarea "Looking for square footage of each ro"
type textarea "x"
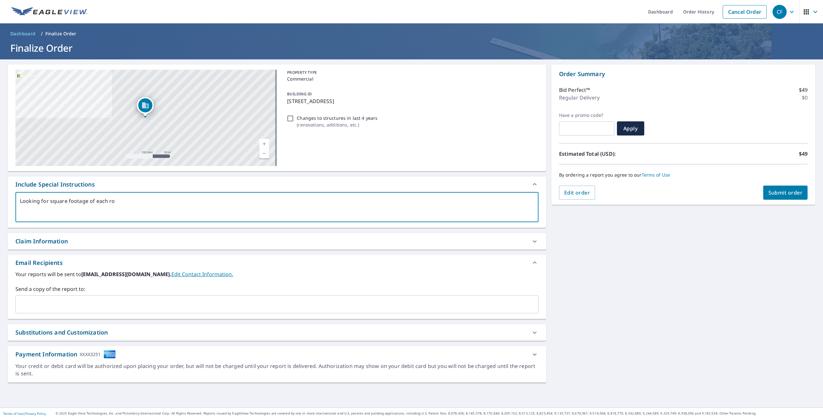
type textarea "Looking for square footage of each roo"
type textarea "x"
type textarea "Looking for square footage of each roof"
type textarea "x"
type textarea "Looking for square footage of each roof"
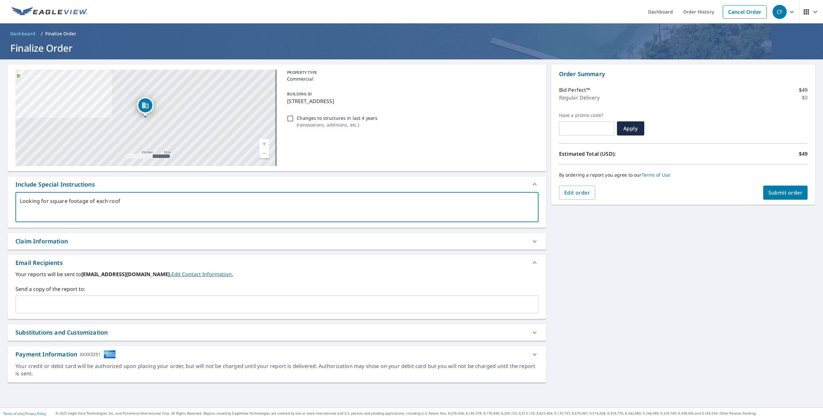
type textarea "x"
type textarea "Looking for square footage of each roof s"
type textarea "x"
type textarea "Looking for square footage of each roof se"
type textarea "x"
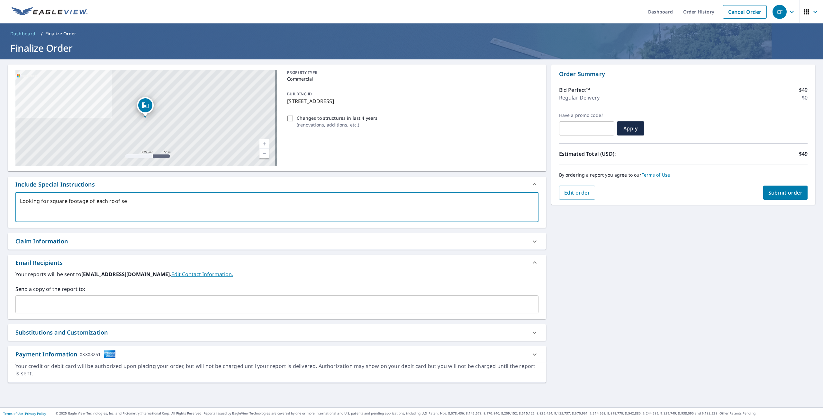
type textarea "Looking for square footage of each roof sep"
type textarea "x"
type textarea "Looking for square footage of each roof [PERSON_NAME]"
type textarea "x"
type textarea "Looking for square footage of each roof [PERSON_NAME]"
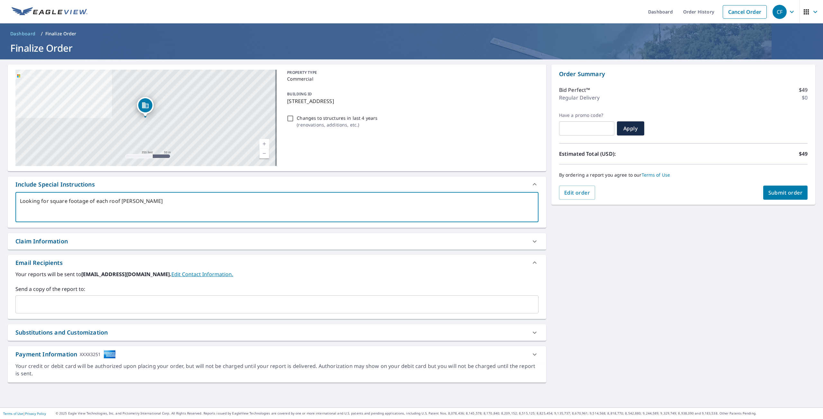
type textarea "x"
type textarea "Looking for square footage of each roof [PERSON_NAME]"
type textarea "x"
type textarea "Looking for square footage of each roof sep"
type textarea "x"
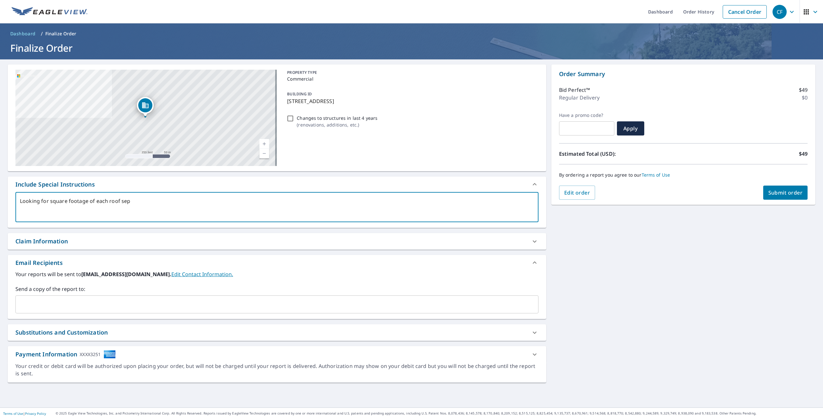
type textarea "Looking for square footage of each roof se"
type textarea "x"
type textarea "Looking for square footage of each roof s"
type textarea "x"
type textarea "Looking for square footage of each roof"
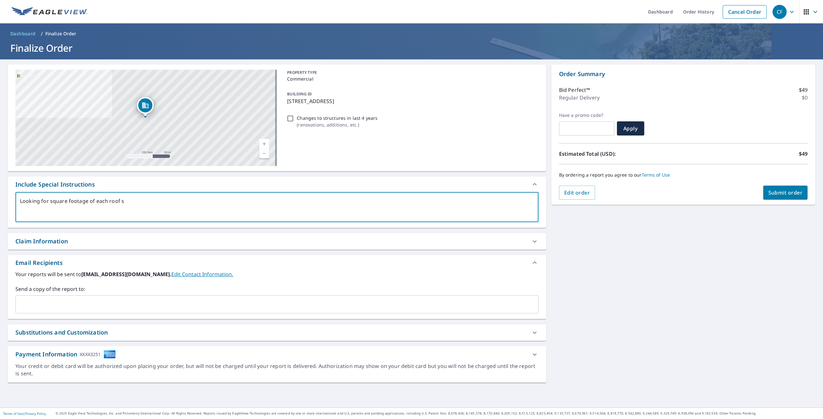
type textarea "x"
type textarea "Looking for square footage of each roof"
type textarea "x"
type textarea "Looking for square footage of each roo"
type textarea "x"
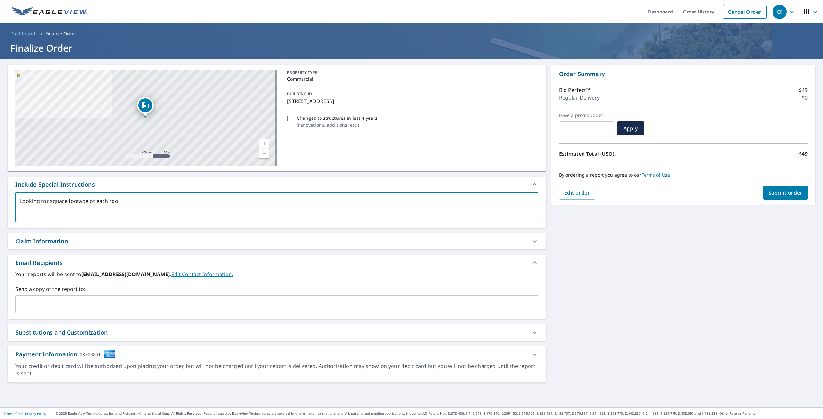
type textarea "Looking for square footage of each ro"
type textarea "x"
type textarea "Looking for square footage of each r"
type textarea "x"
type textarea "Looking for square footage of each"
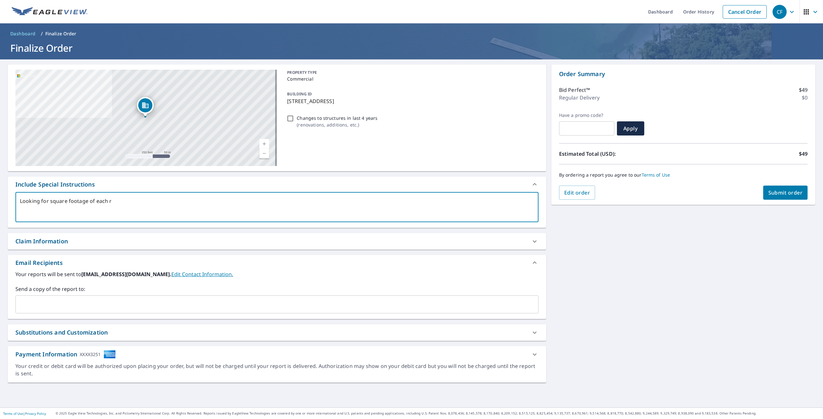
type textarea "x"
type textarea "Looking for square footage of each"
type textarea "x"
type textarea "Looking for square footage of eac"
type textarea "x"
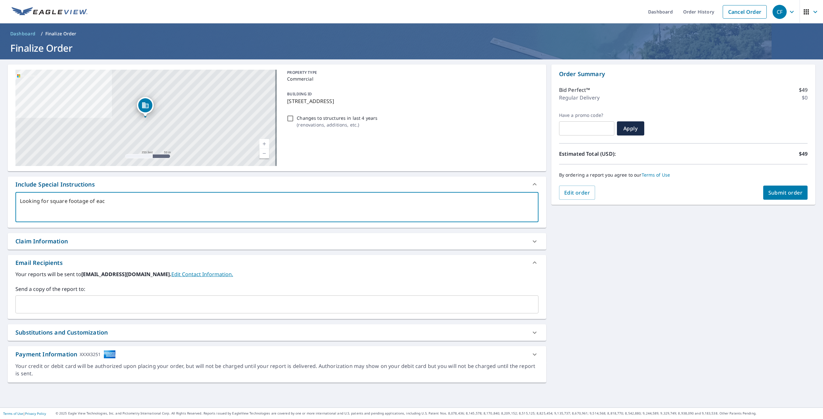
type textarea "Looking for square footage of each"
type textarea "x"
type textarea "Looking for square footage of each"
type textarea "x"
type textarea "Looking for square footage of each r"
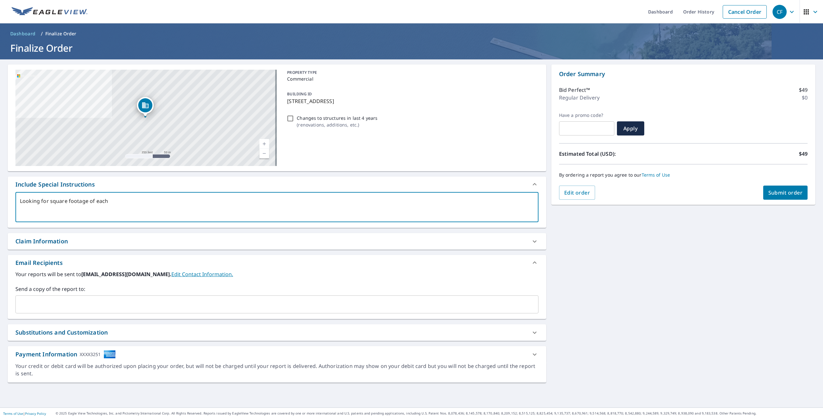
type textarea "x"
type textarea "Looking for square footage of each ro"
type textarea "x"
type textarea "Looking for square footage of each roo"
type textarea "x"
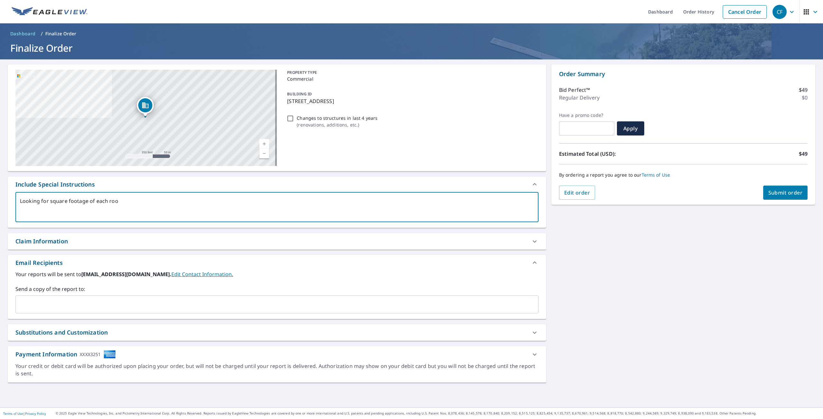
type textarea "Looking for square footage of each roof"
type textarea "x"
type textarea "Looking for square footage of each roof"
type textarea "x"
type textarea "Looking for square footage of each roof s"
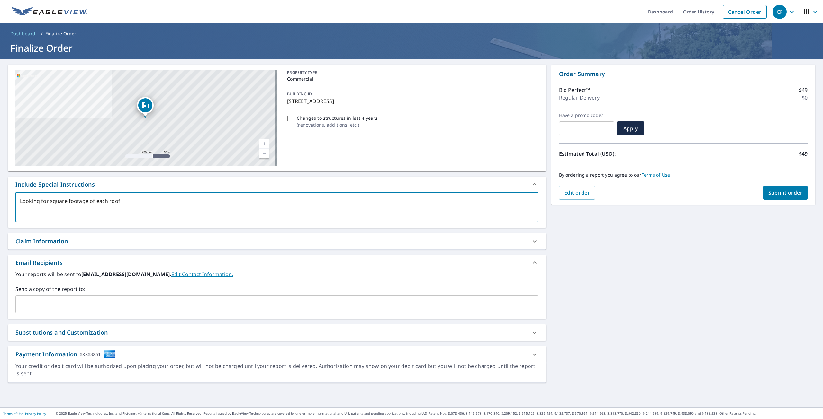
type textarea "x"
type textarea "Looking for square footage of each roof se"
type textarea "x"
type textarea "Looking for square footage of each roof sep"
type textarea "x"
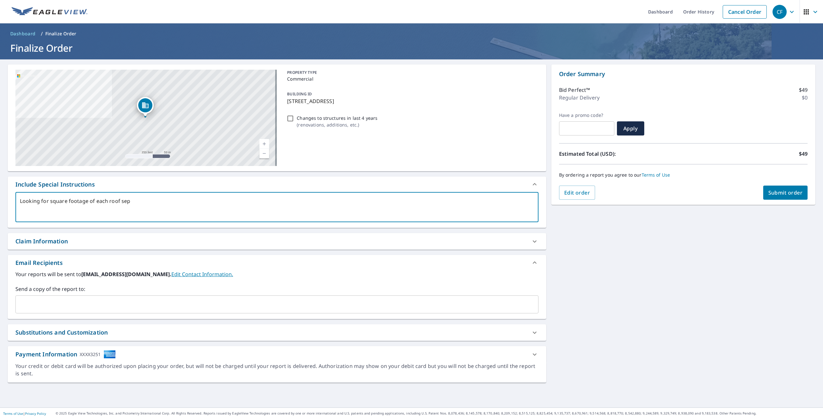
type textarea "Looking for square footage of each roof [PERSON_NAME]"
type textarea "x"
type textarea "Looking for square footage of each roof [PERSON_NAME]"
type textarea "x"
type textarea "Looking for square footage of each roof sepera"
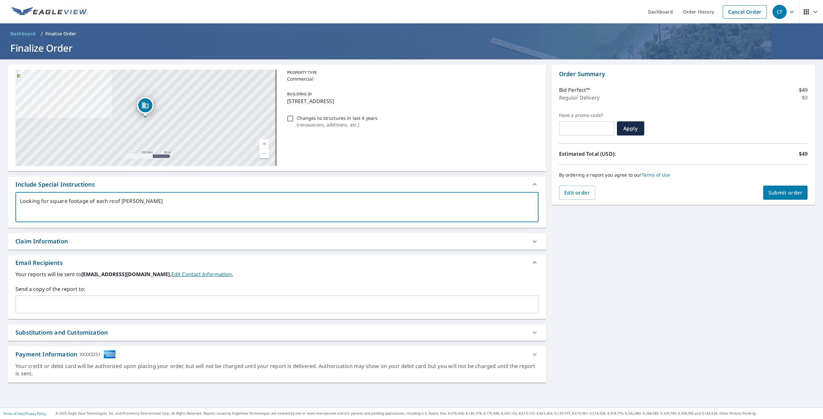
type textarea "x"
type textarea "Looking for square footage of each roof seperat"
type textarea "x"
type textarea "Looking for square footage of each roof seperate"
type textarea "x"
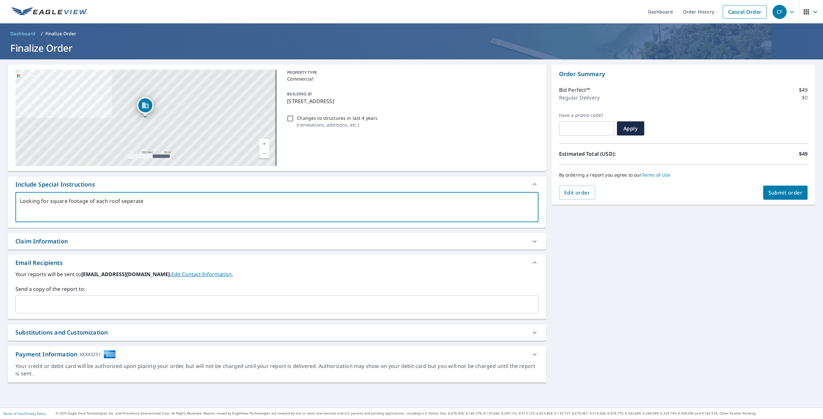
type textarea "Looking for square footage of each roof seperatel"
type textarea "x"
type textarea "Looking for square footage of each roof seperately"
type textarea "x"
type textarea "Looking for square footage of each roof seperately"
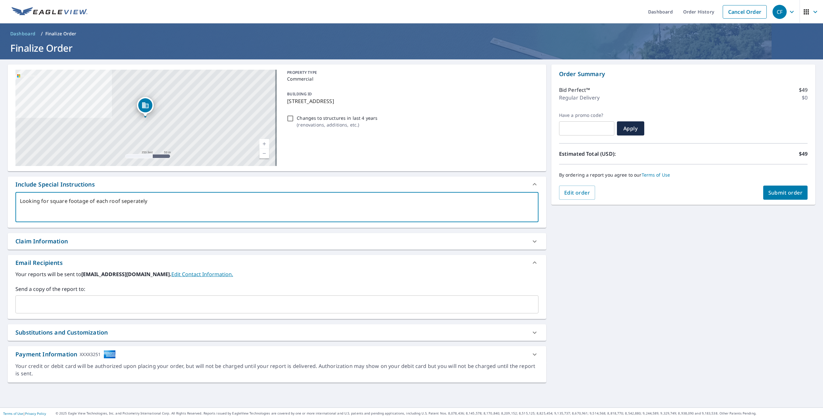
type textarea "x"
type textarea "Looking for square footage of each roof seperately"
type textarea "x"
type textarea "Looking for square footage of each roof seperately."
type textarea "x"
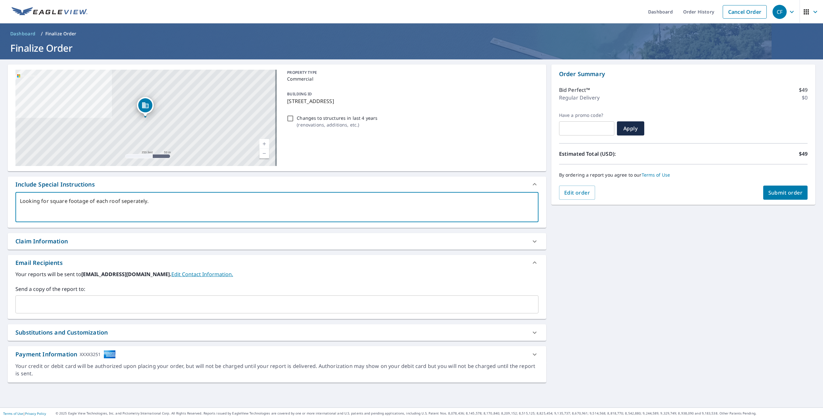
type textarea "Looking for square footage of each roof seperately."
type textarea "x"
type textarea "Looking for square footage of each roof seperately. T"
type textarea "x"
type textarea "Looking for square footage of each roof seperately. Th"
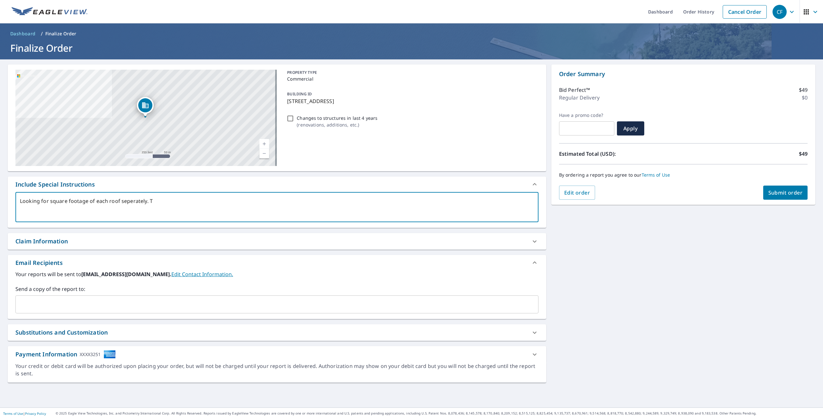
type textarea "x"
type textarea "Looking for square footage of each roof seperately. The"
type textarea "x"
type textarea "Looking for square footage of each roof seperately. The"
type textarea "x"
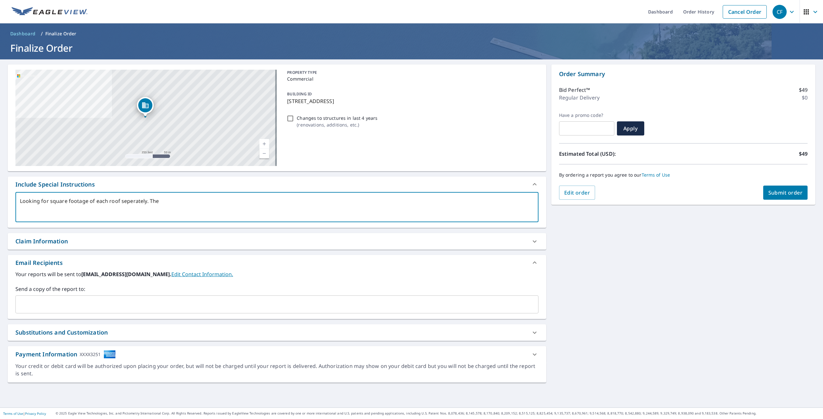
type textarea "Looking for square footage of each roof seperately. The d"
type textarea "x"
type textarea "Looking for square footage of each roof seperately. The di"
type textarea "x"
type textarea "Looking for square footage of each roof seperately. The dif"
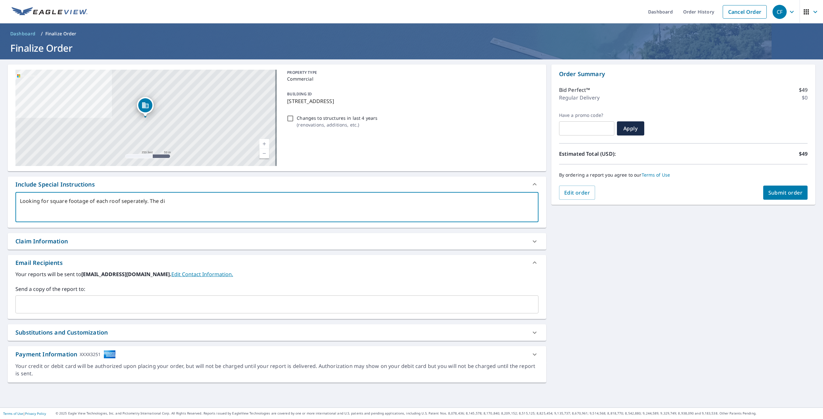
type textarea "x"
type textarea "Looking for square footage of each roof seperately. The diff"
type textarea "x"
type textarea "Looking for square footage of each roof seperately. The diffe"
type textarea "x"
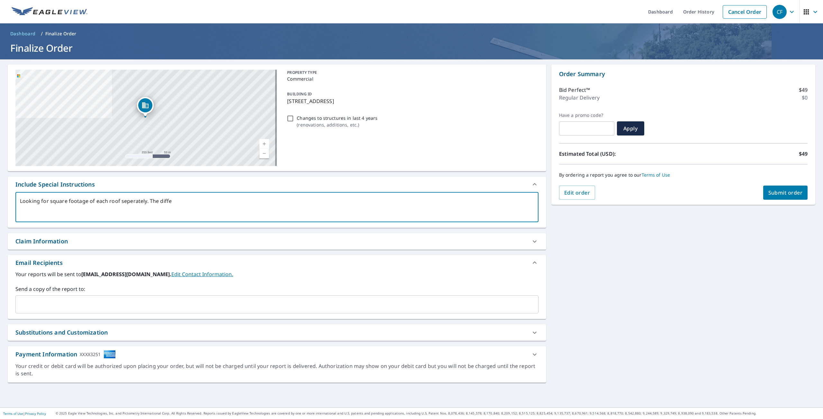
type textarea "Looking for square footage of each roof seperately. The diffen"
type textarea "x"
type textarea "Looking for square footage of each roof seperately. The diffent"
type textarea "x"
type textarea "Looking for square footage of each roof seperately. The diffent"
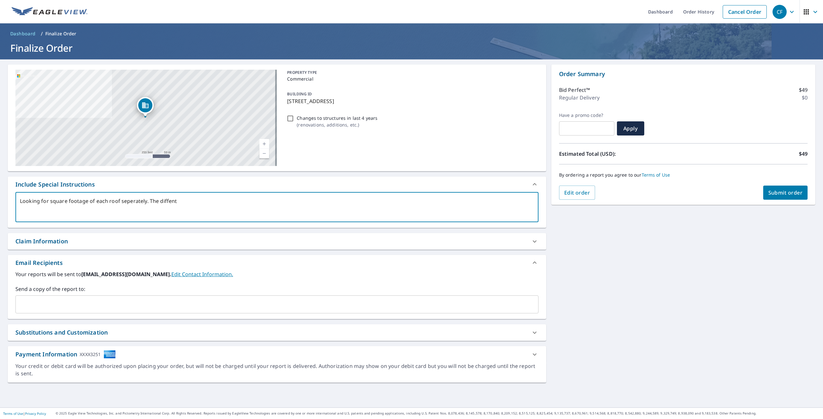
type textarea "x"
type textarea "Looking for square footage of each roof seperately. The diffent"
type textarea "x"
type textarea "Looking for square footage of each roof seperately. The diffen"
type textarea "x"
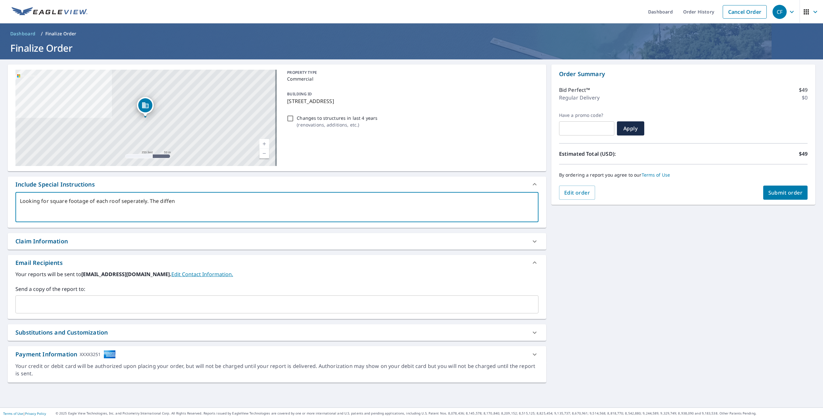
type textarea "Looking for square footage of each roof seperately. The diffe"
type textarea "x"
type textarea "Looking for square footage of each roof seperately. The diff"
type textarea "x"
type textarea "Looking for square footage of each roof seperately. The diffe"
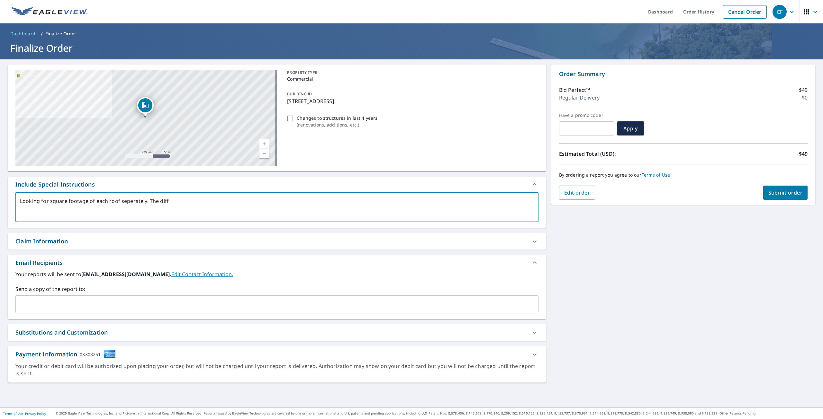
type textarea "x"
type textarea "Looking for square footage of each roof seperately. The differ"
type textarea "x"
type textarea "Looking for square footage of each roof seperately. The differe"
type textarea "x"
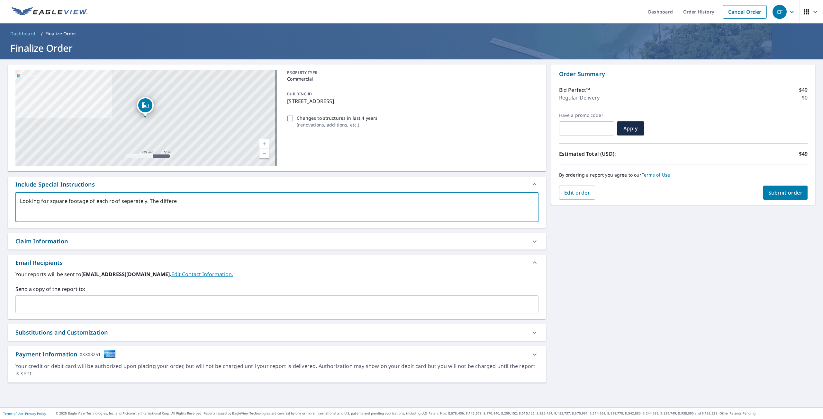
type textarea "Looking for square footage of each roof seperately. The differen"
type textarea "x"
click at [782, 191] on span "Submit order" at bounding box center [785, 192] width 34 height 7
